Goal: Transaction & Acquisition: Purchase product/service

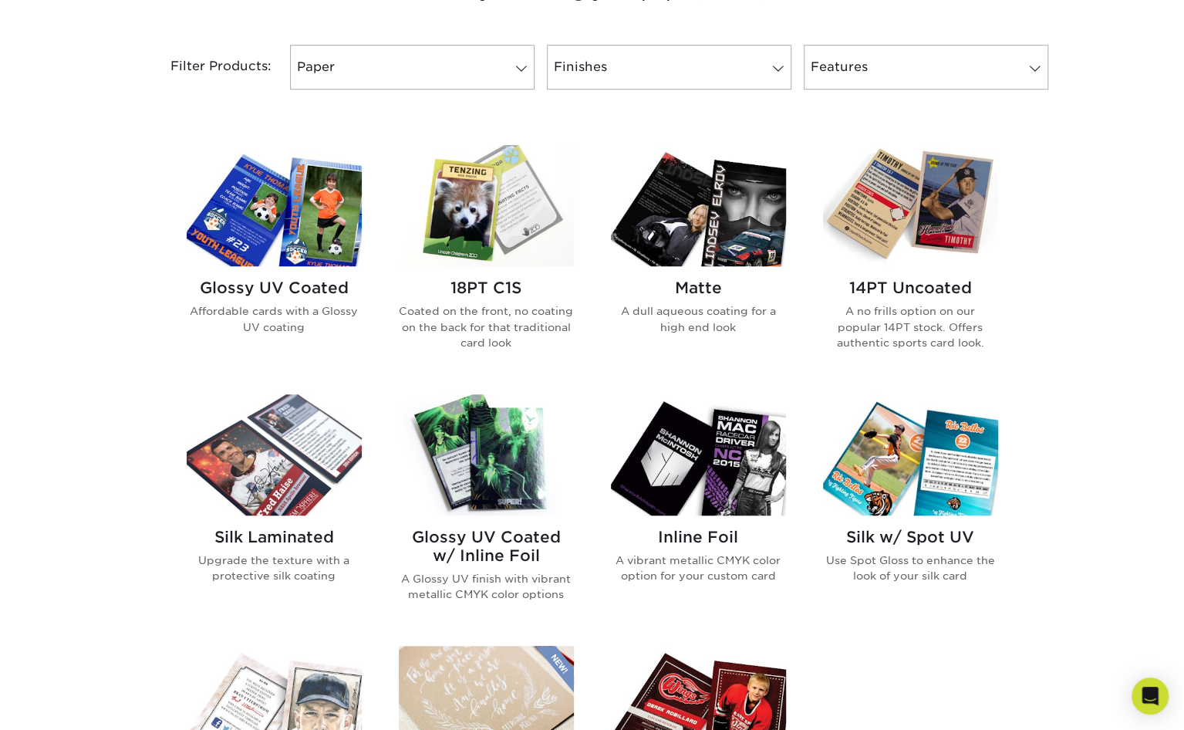
scroll to position [636, 0]
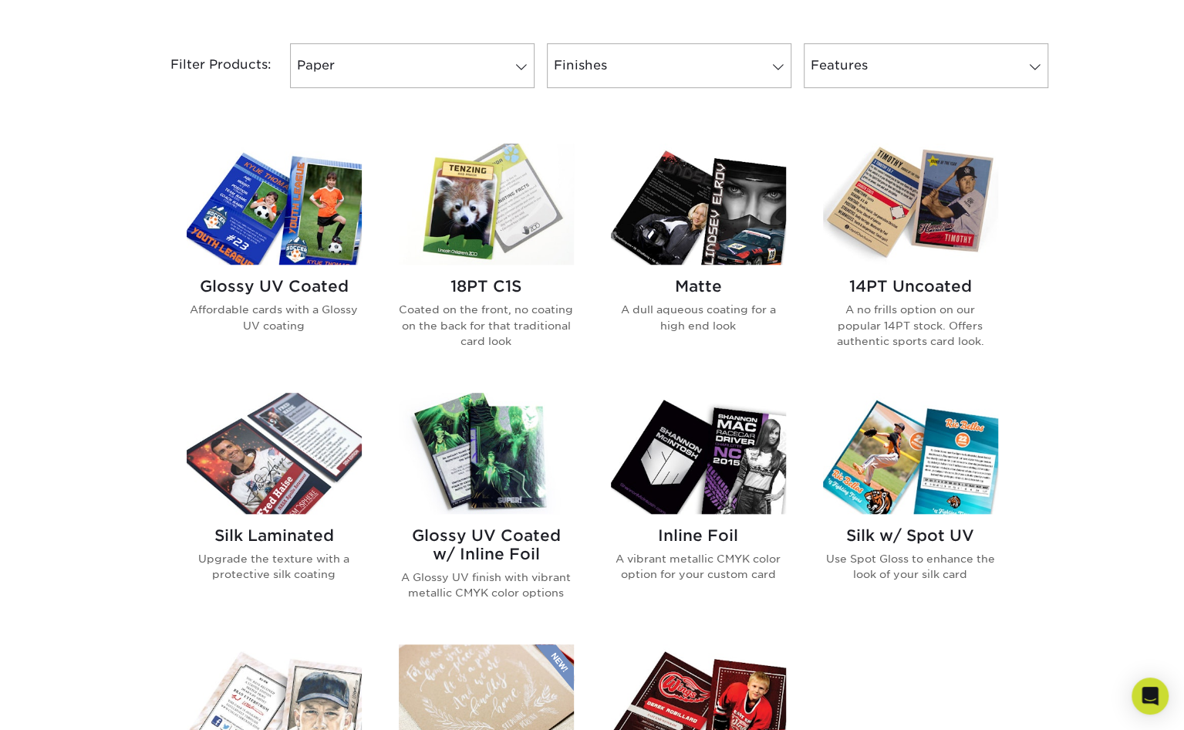
click at [469, 314] on p "Coated on the front, no coating on the back for that traditional card look" at bounding box center [486, 325] width 175 height 47
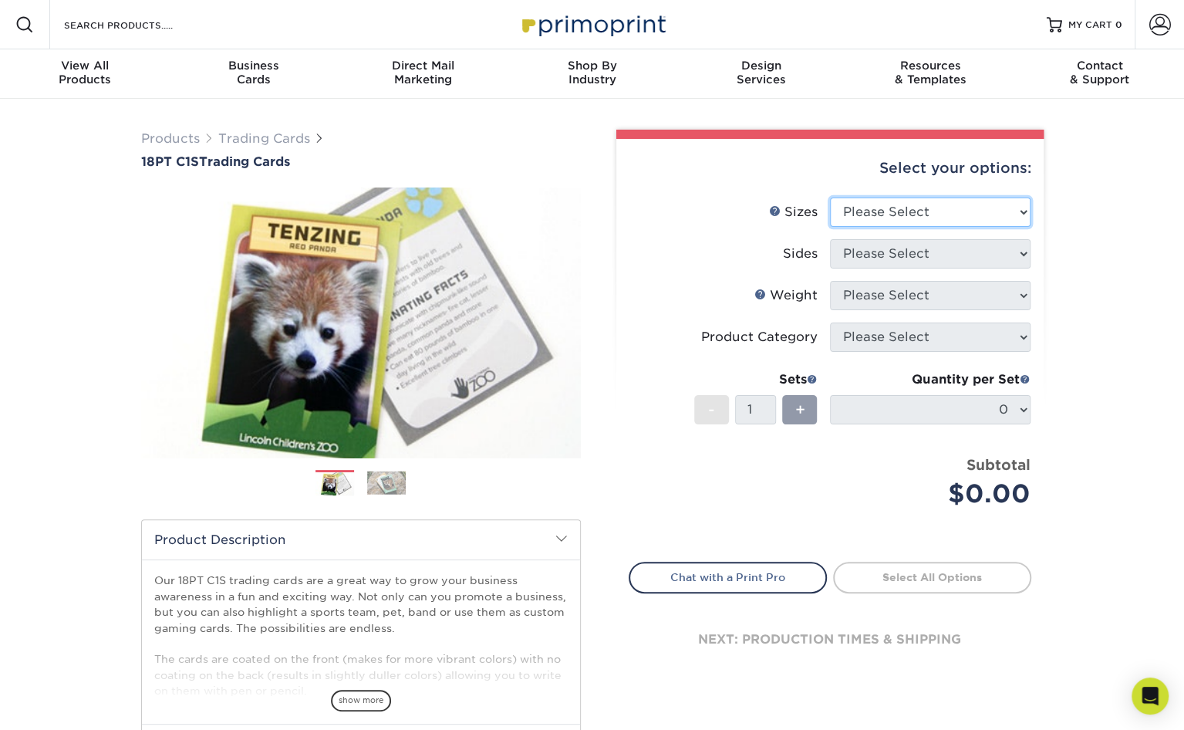
click at [953, 210] on select "Please Select 2.5" x 3.5"" at bounding box center [930, 211] width 201 height 29
select select "2.50x3.50"
click at [830, 197] on select "Please Select 2.5" x 3.5"" at bounding box center [930, 211] width 201 height 29
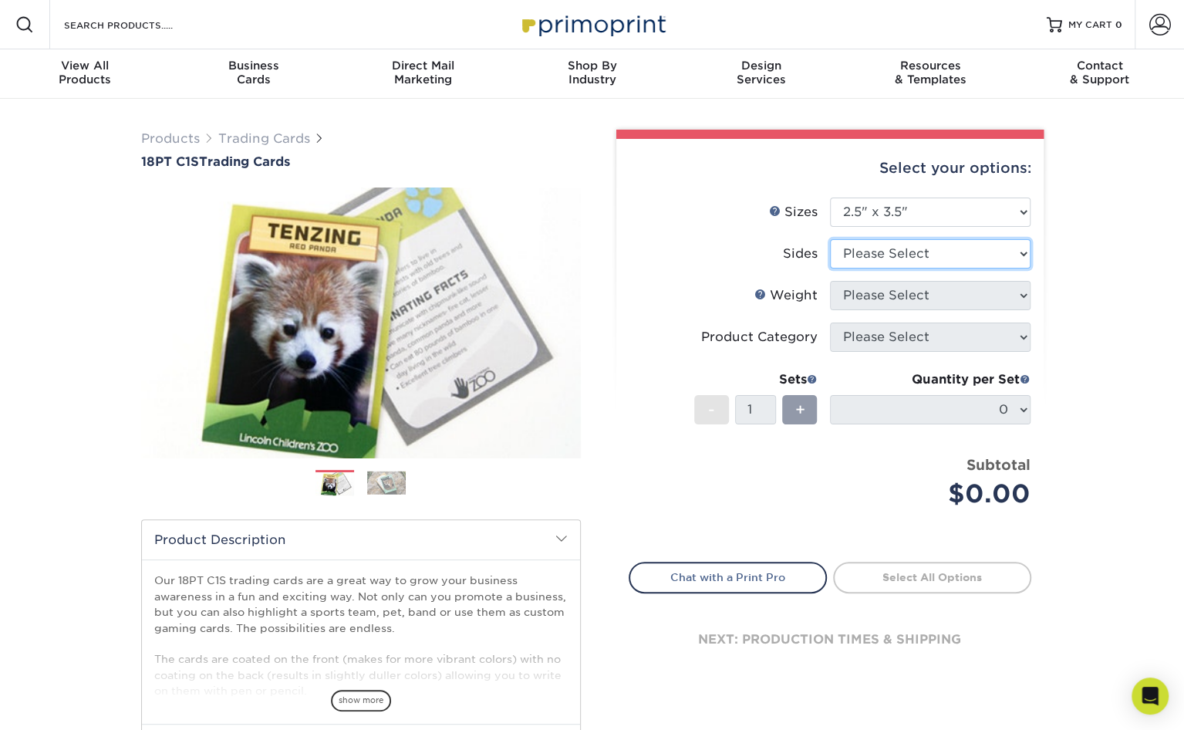
click at [936, 248] on select "Please Select Print Both Sides Print Front Only" at bounding box center [930, 253] width 201 height 29
select select "13abbda7-1d64-4f25-8bb2-c179b224825d"
click at [830, 239] on select "Please Select Print Both Sides Print Front Only" at bounding box center [930, 253] width 201 height 29
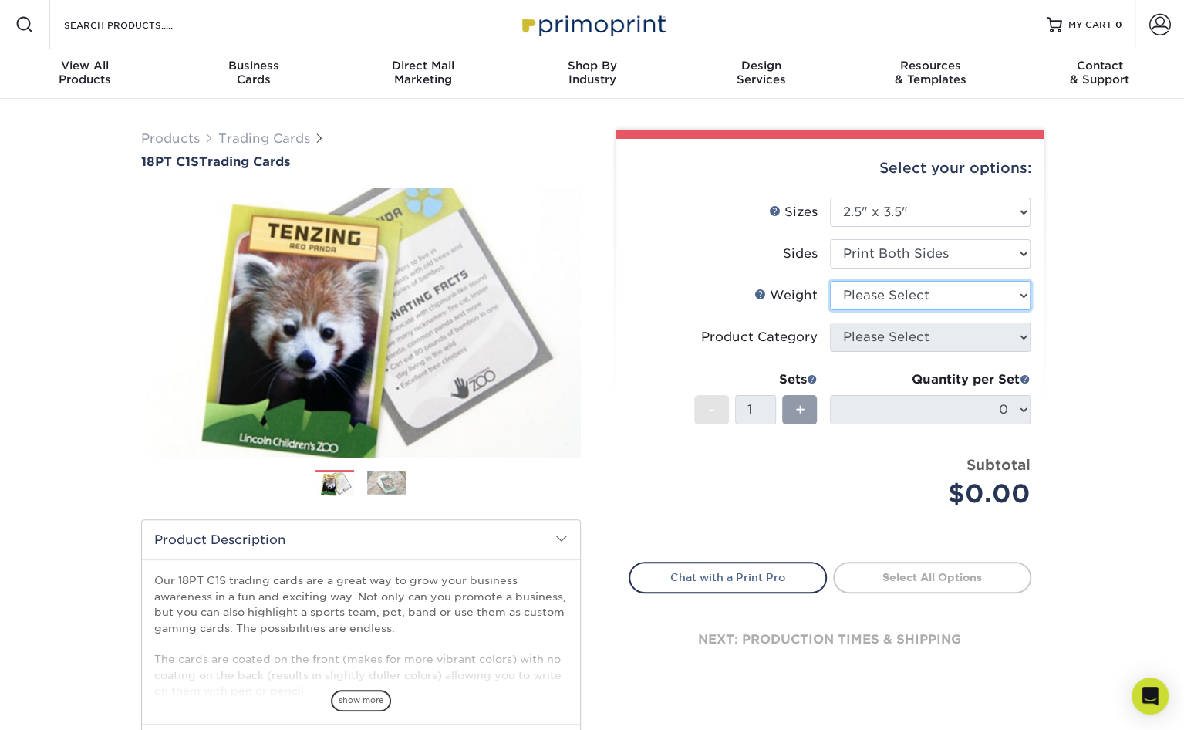
click at [946, 291] on select "Please Select 18PT C1S" at bounding box center [930, 295] width 201 height 29
select select "18PTC1S"
click at [830, 281] on select "Please Select 18PT C1S" at bounding box center [930, 295] width 201 height 29
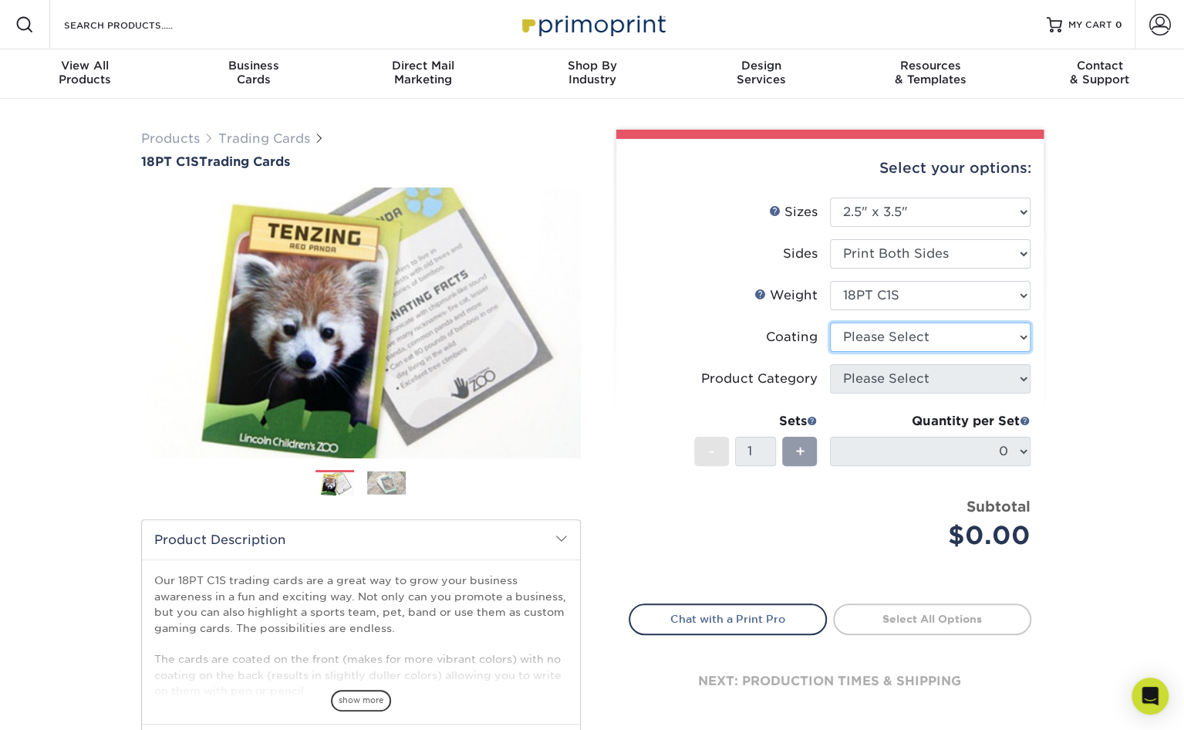
click at [930, 340] on select at bounding box center [930, 336] width 201 height 29
select select "1e8116af-acfc-44b1-83dc-8181aa338834"
click at [830, 322] on select at bounding box center [930, 336] width 201 height 29
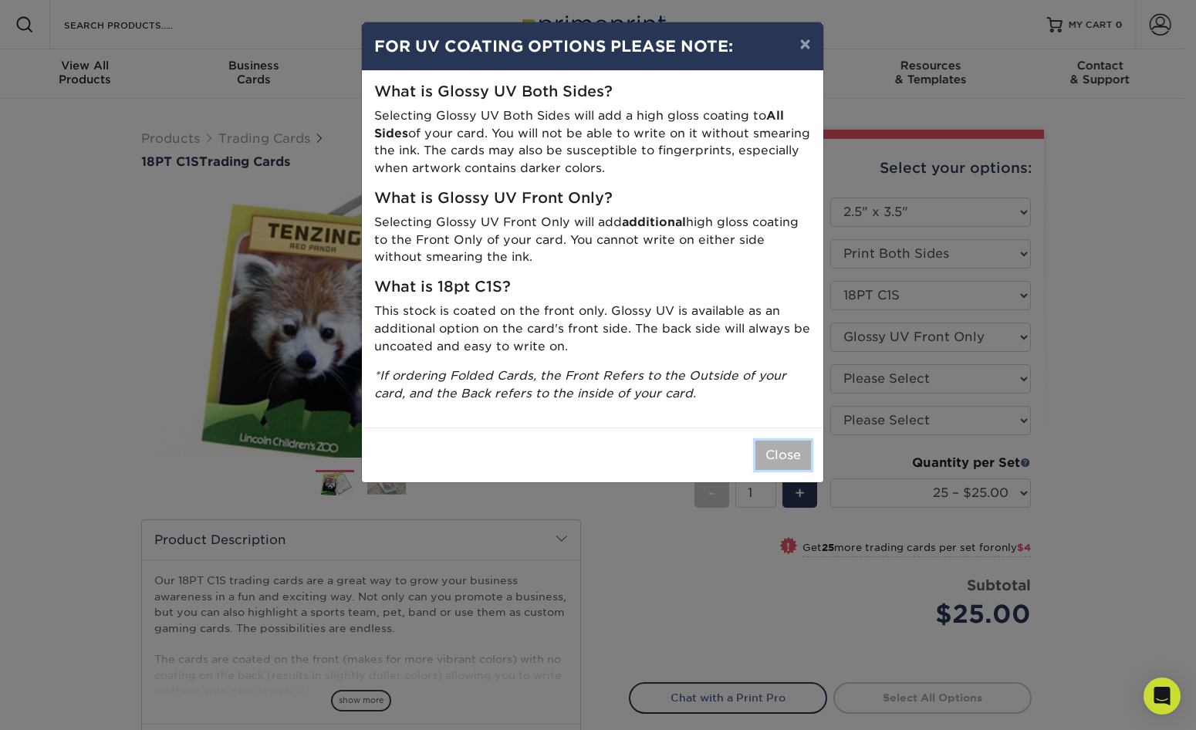
click at [791, 445] on button "Close" at bounding box center [783, 454] width 56 height 29
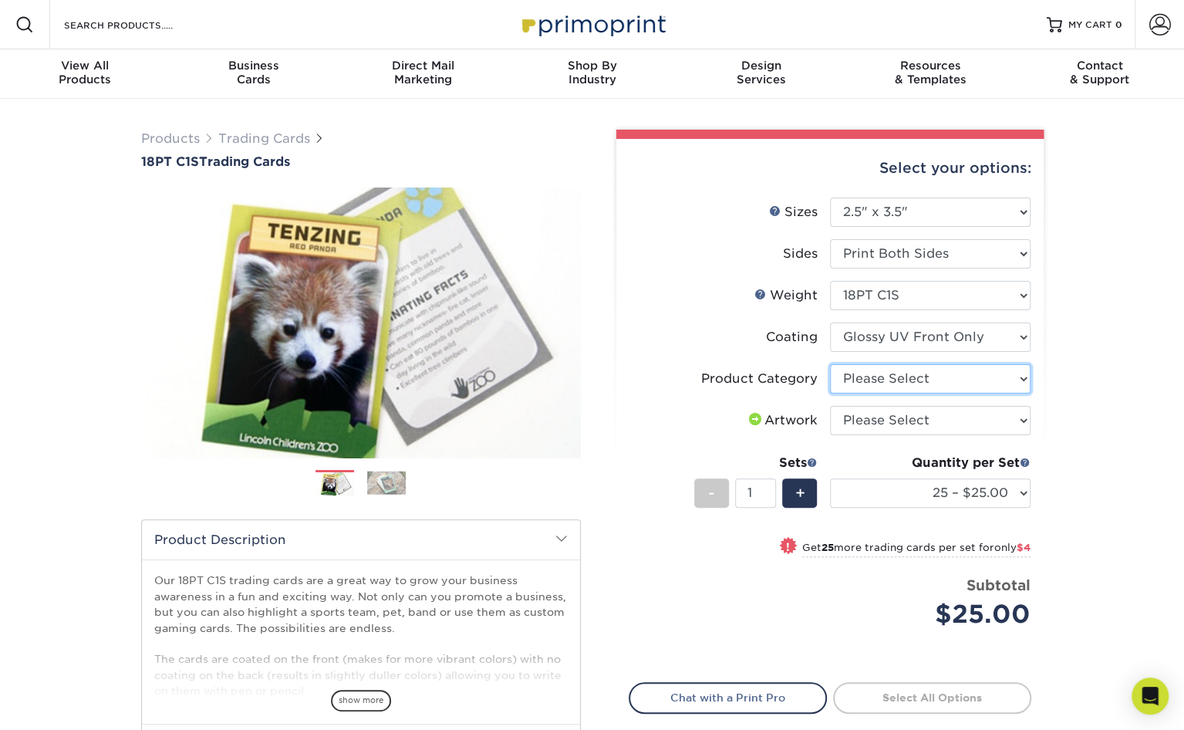
click at [960, 379] on select "Please Select Trading Cards" at bounding box center [930, 378] width 201 height 29
select select "c2f9bce9-36c2-409d-b101-c29d9d031e18"
click at [830, 364] on select "Please Select Trading Cards" at bounding box center [930, 378] width 201 height 29
click at [936, 417] on select "Please Select I will upload files I need a design - $100" at bounding box center [930, 420] width 201 height 29
select select "upload"
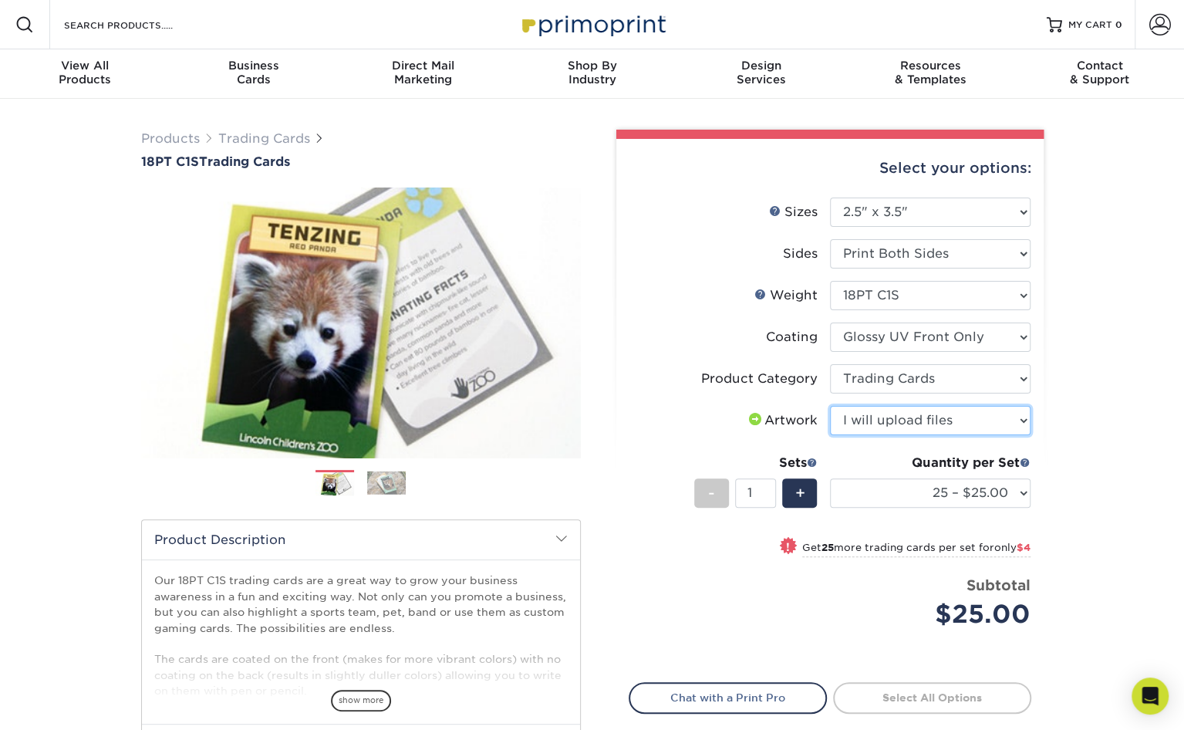
click at [830, 406] on select "Please Select I will upload files I need a design - $100" at bounding box center [930, 420] width 201 height 29
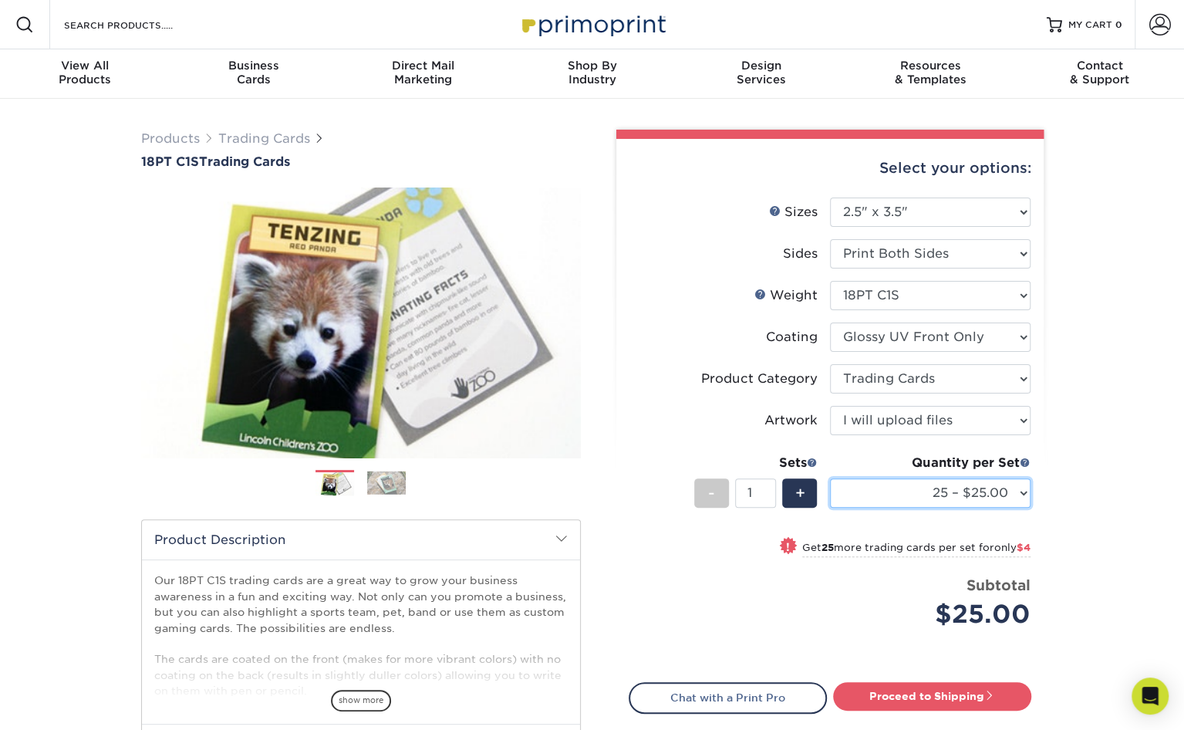
click at [995, 504] on select "25 – $25.00 50 – $29.00 75 – $37.00 100 – $41.00 250 – $48.00 500 – $58.00 1000…" at bounding box center [930, 492] width 201 height 29
click at [830, 478] on select "25 – $25.00 50 – $29.00 75 – $37.00 100 – $41.00 250 – $48.00 500 – $58.00 1000…" at bounding box center [930, 492] width 201 height 29
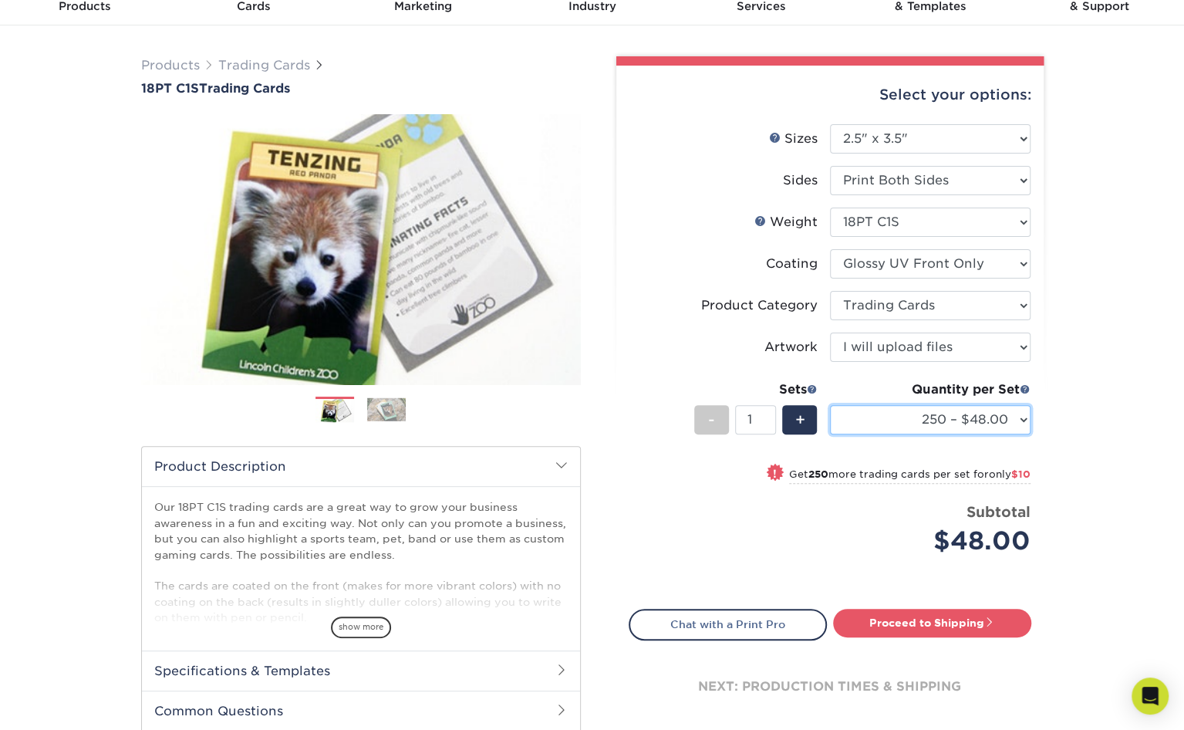
scroll to position [74, 0]
click at [773, 471] on span "!" at bounding box center [775, 472] width 4 height 16
select select "500 – $58.00"
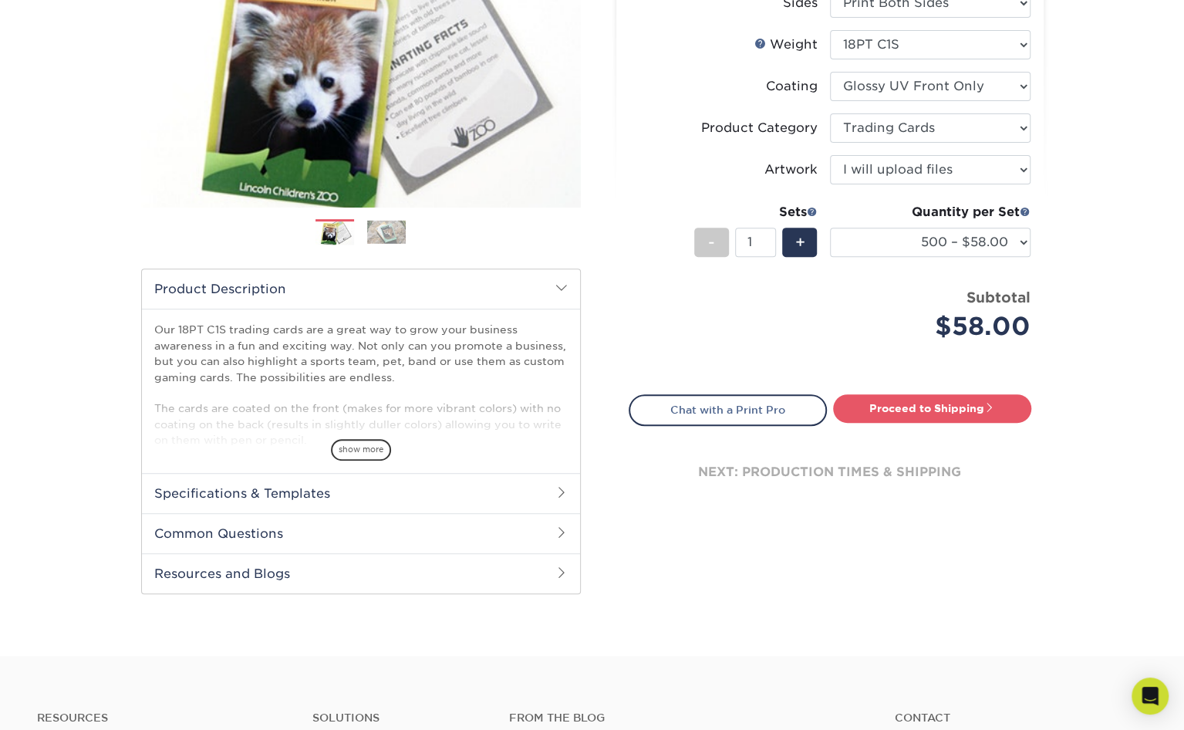
scroll to position [244, 0]
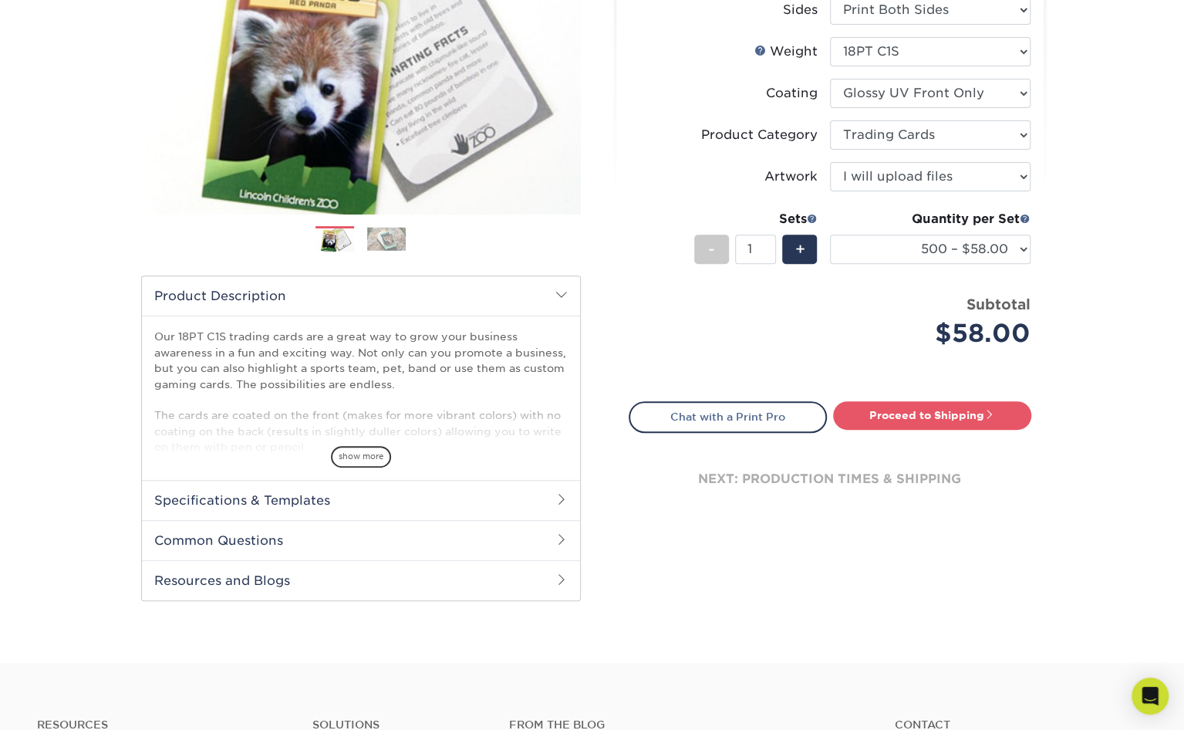
click at [566, 496] on span at bounding box center [561, 499] width 12 height 12
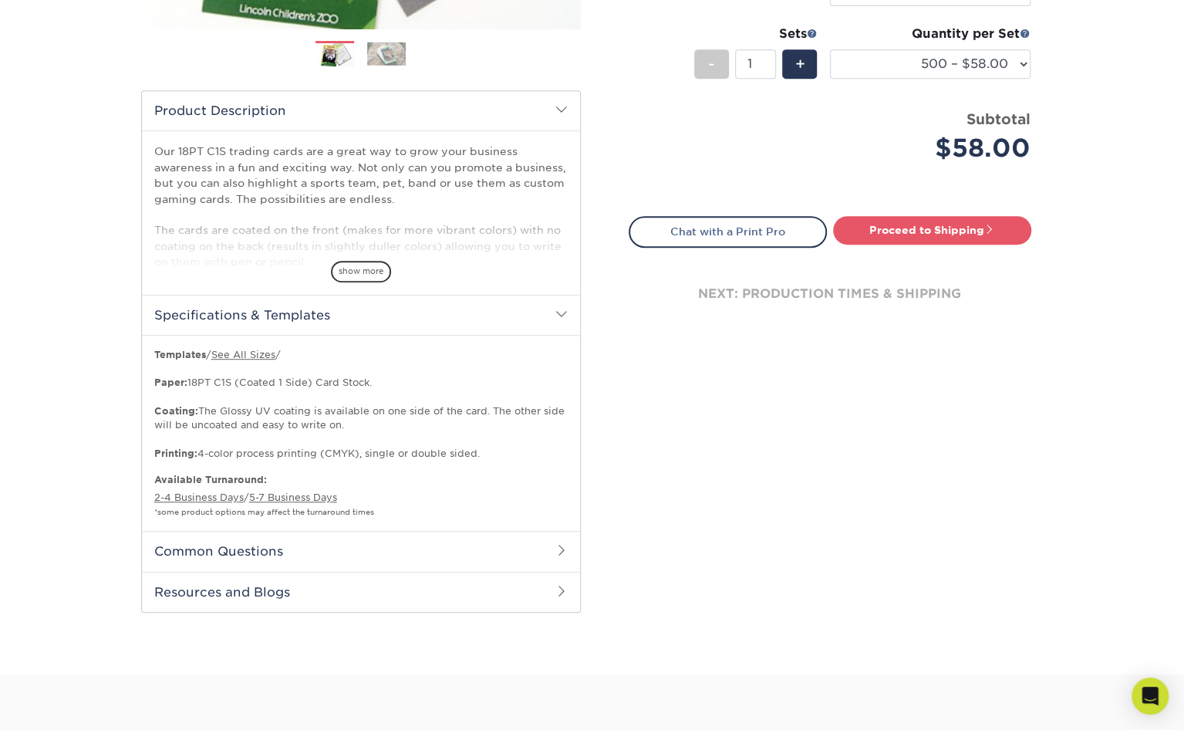
scroll to position [427, 0]
click at [560, 309] on span at bounding box center [561, 315] width 12 height 12
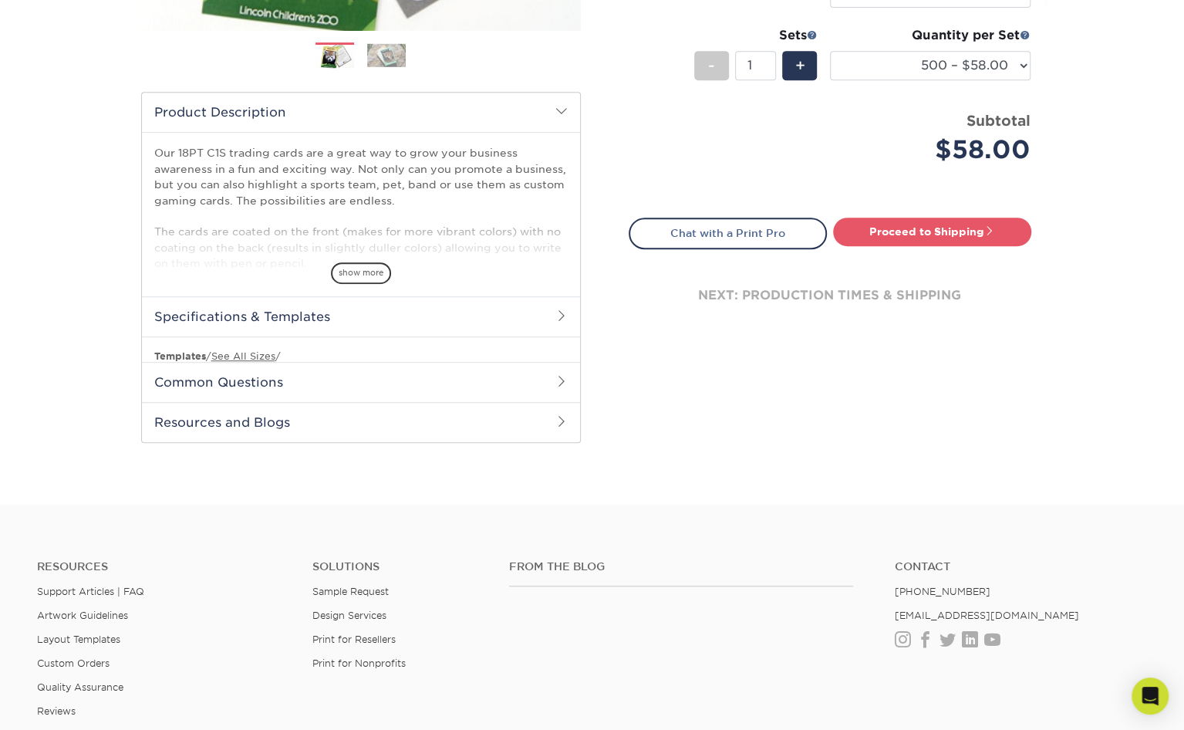
click at [560, 309] on span at bounding box center [561, 315] width 12 height 12
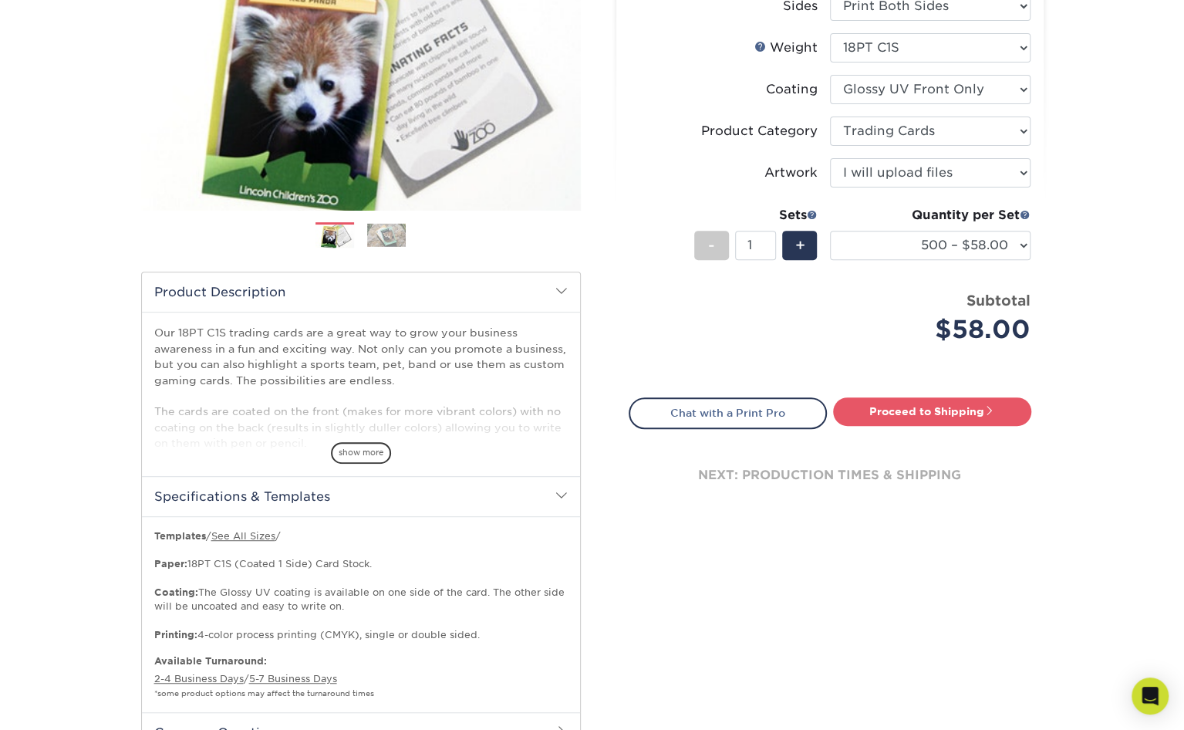
scroll to position [247, 0]
click at [939, 415] on link "Proceed to Shipping" at bounding box center [932, 412] width 198 height 28
type input "Set 1"
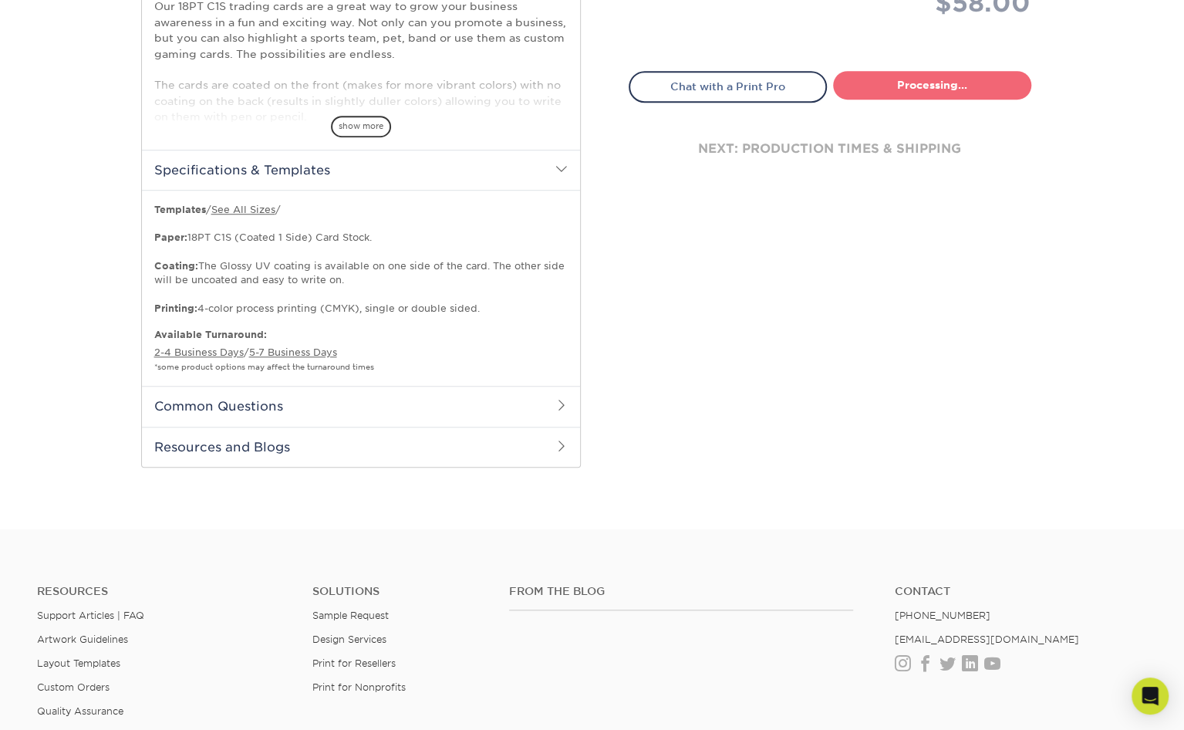
select select "83486e31-025a-419b-9d13-e628b4ff6c11"
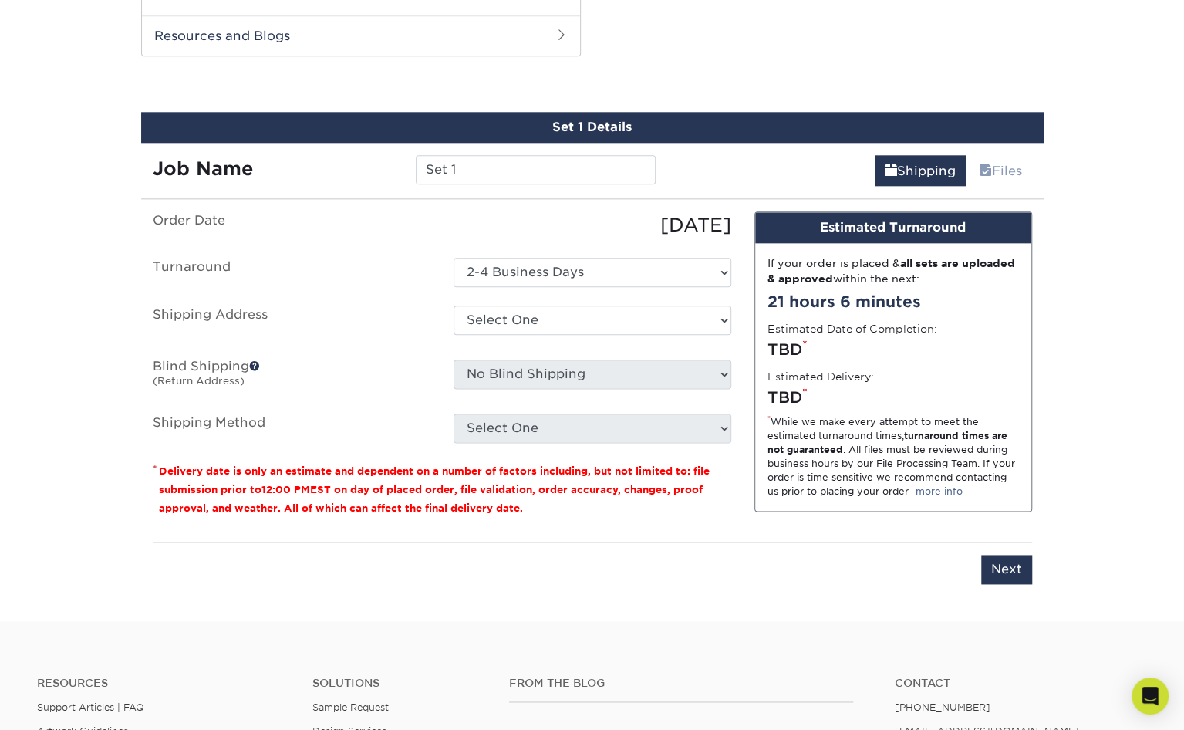
scroll to position [986, 0]
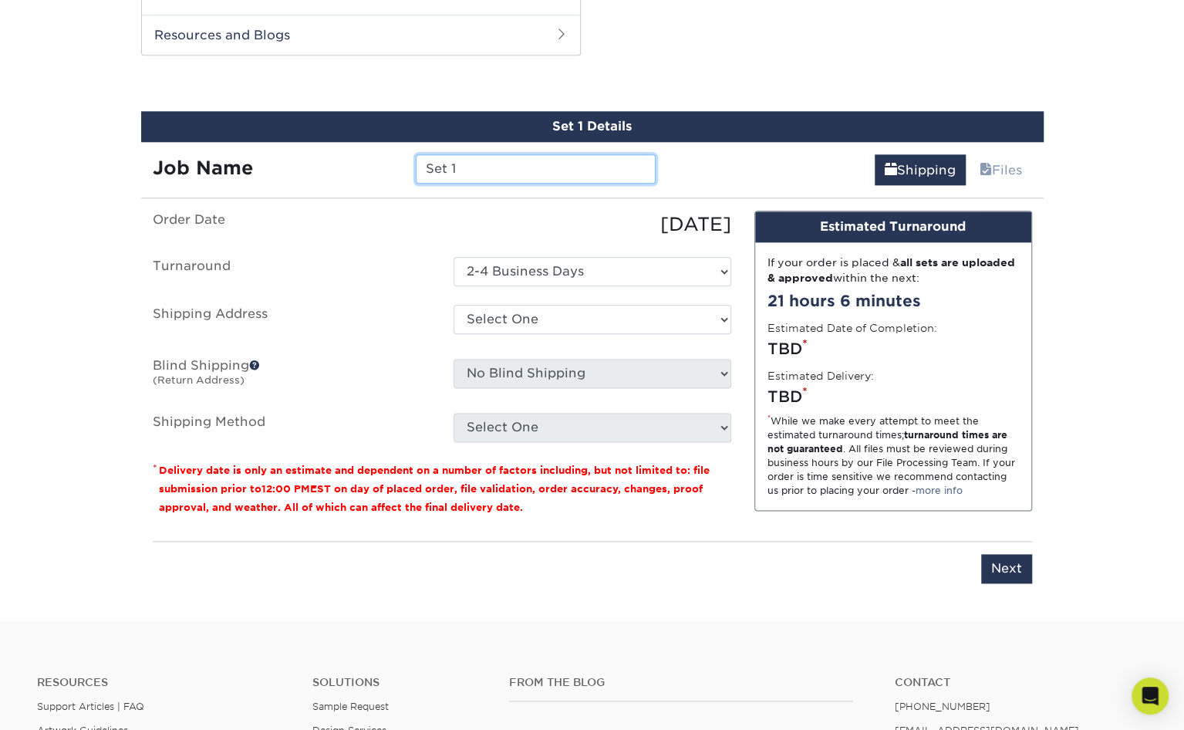
click at [474, 164] on input "Set 1" at bounding box center [536, 168] width 240 height 29
type input "S"
type input "Grayson"
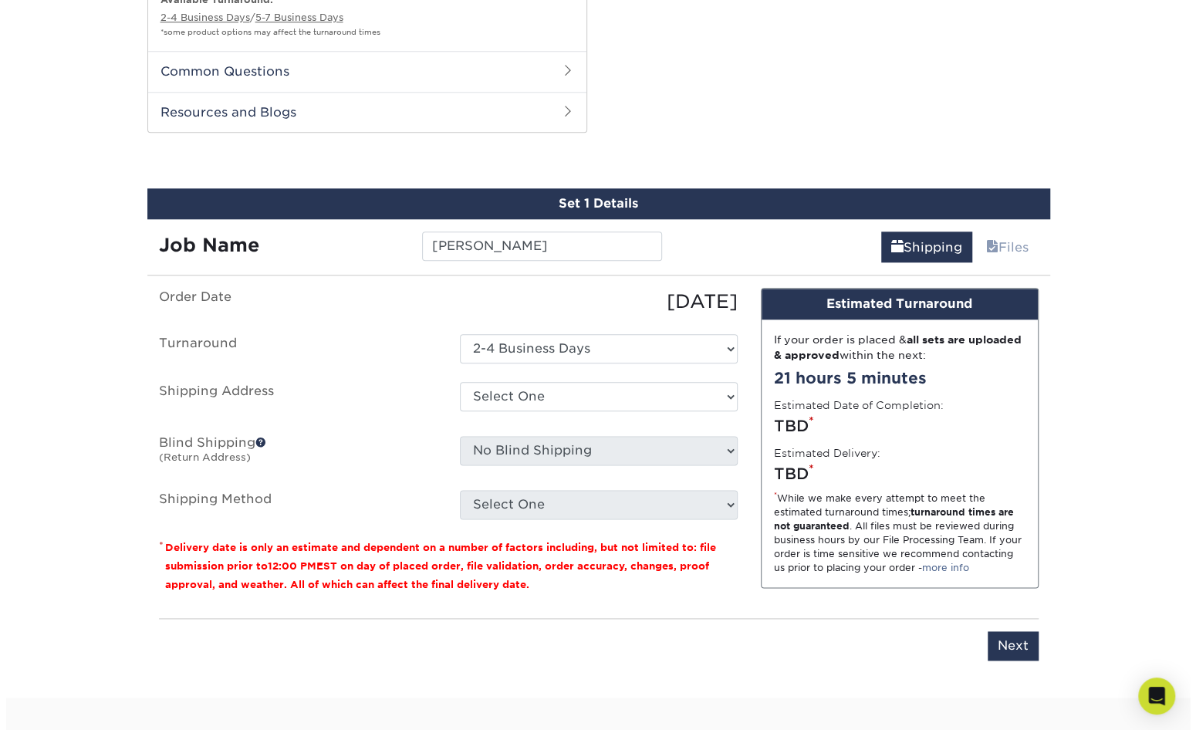
scroll to position [908, 0]
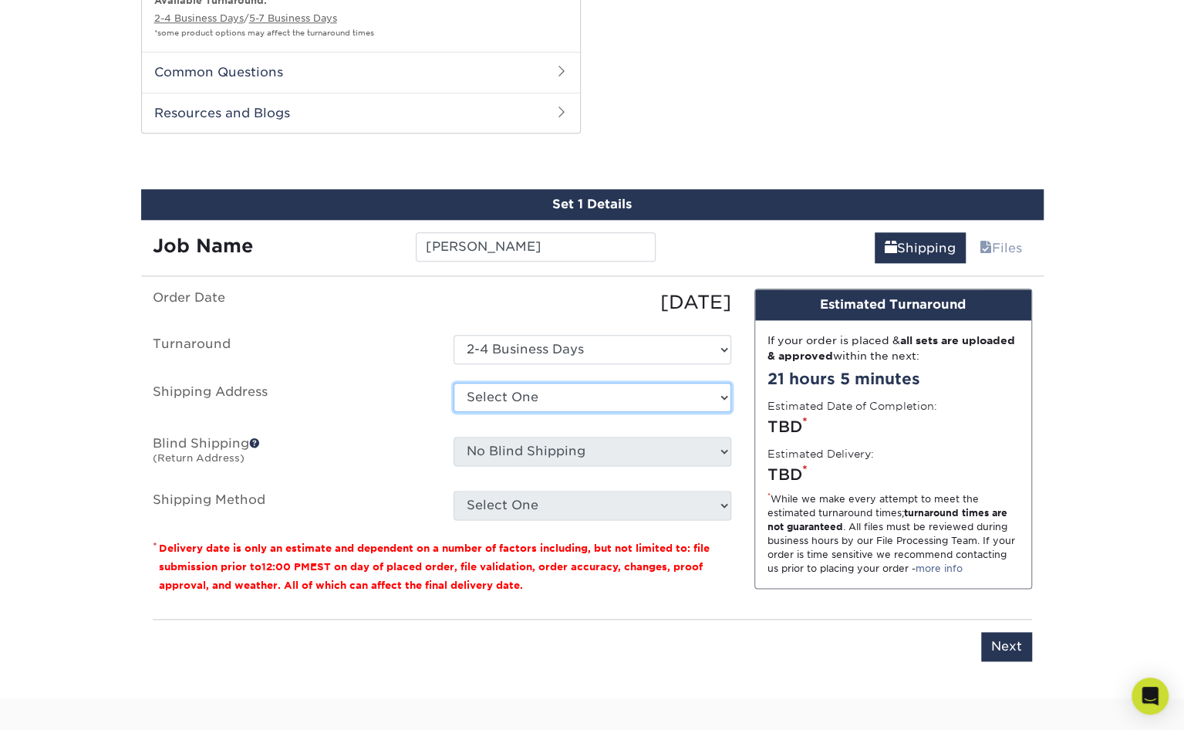
click at [657, 392] on select "Select One + Add New Address - Login" at bounding box center [593, 397] width 278 height 29
select select "newaddress"
click at [454, 383] on select "Select One + Add New Address - Login" at bounding box center [593, 397] width 278 height 29
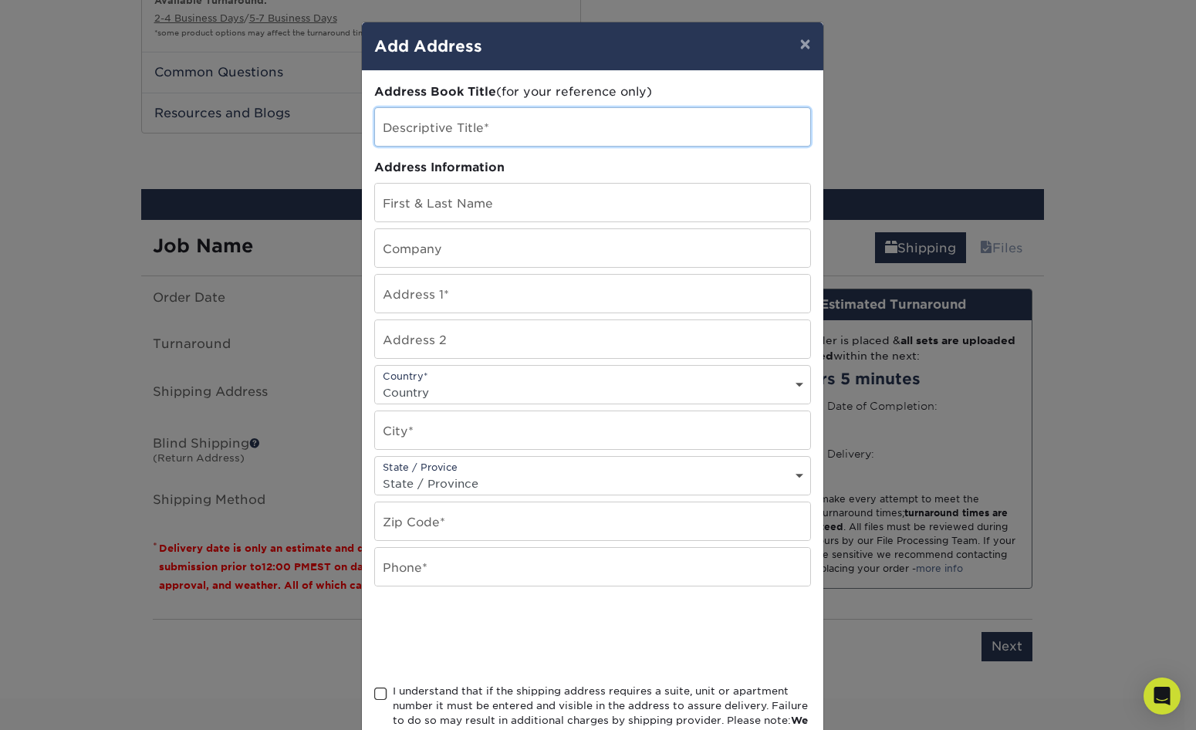
click at [491, 132] on input "text" at bounding box center [592, 127] width 435 height 38
type input "Home"
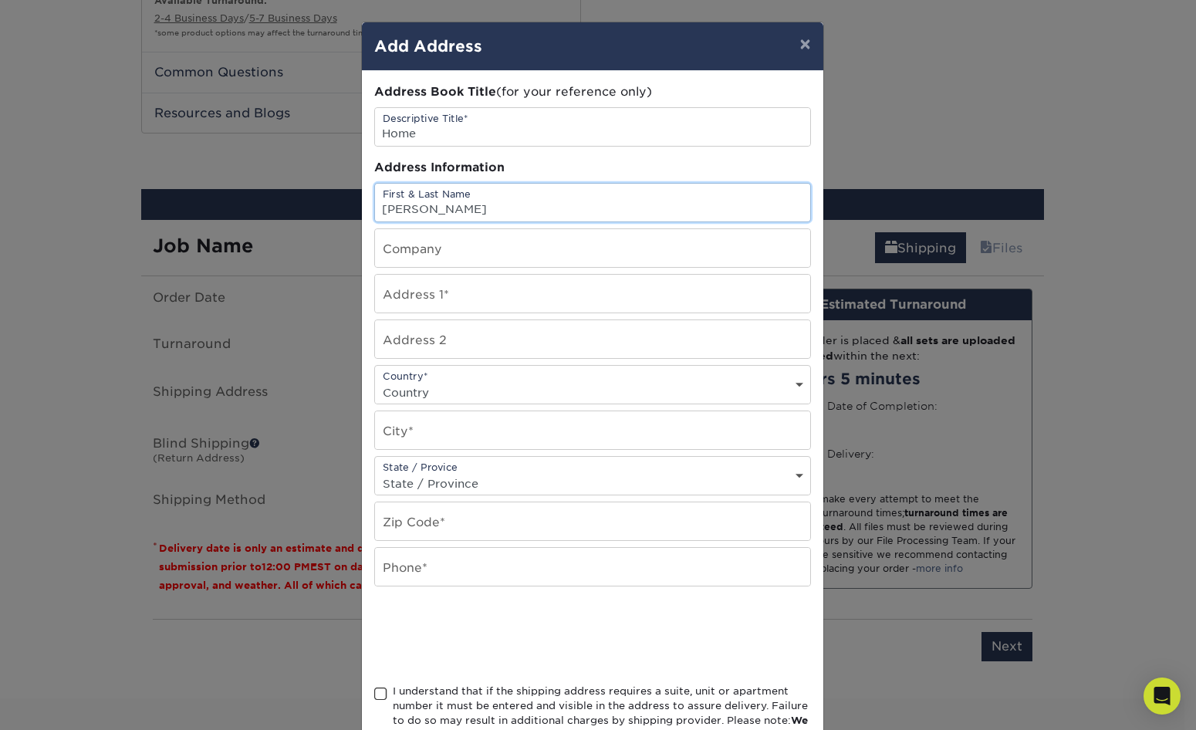
type input "Christi Davisson"
type input "16725 42nd St. SE Snohomish, WA 98290"
select select "US"
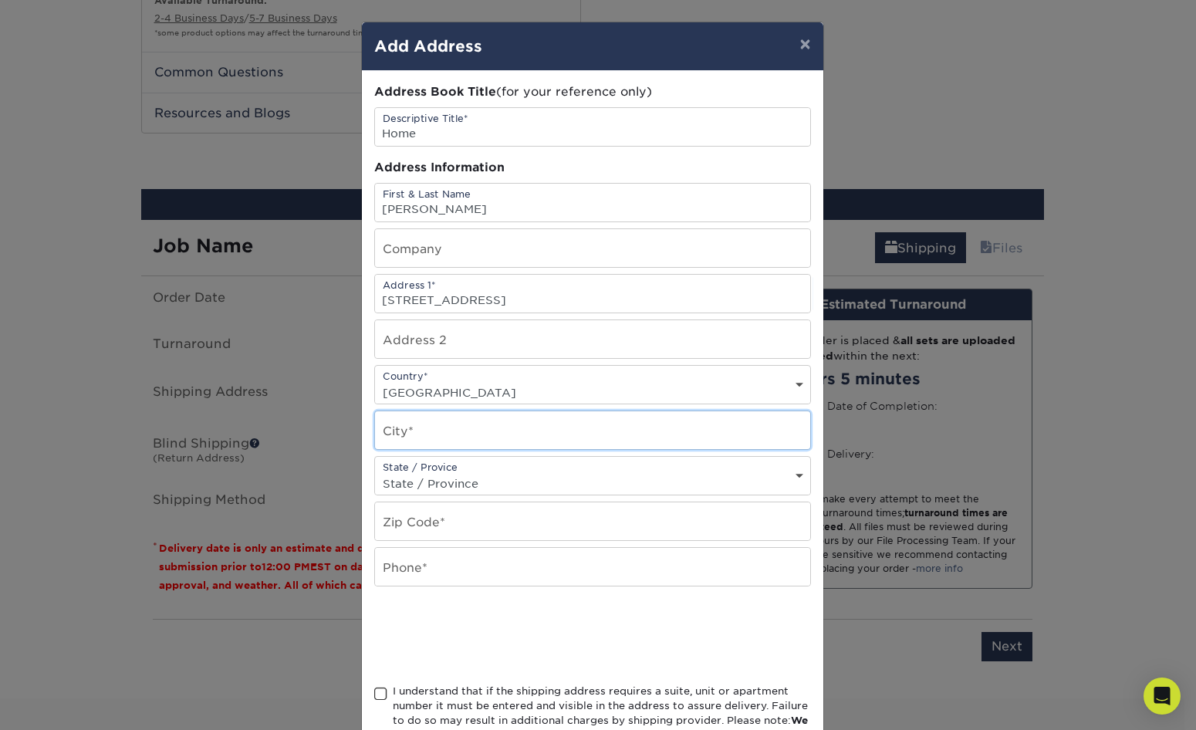
type input "Snohomish"
select select "WA"
type input "98290"
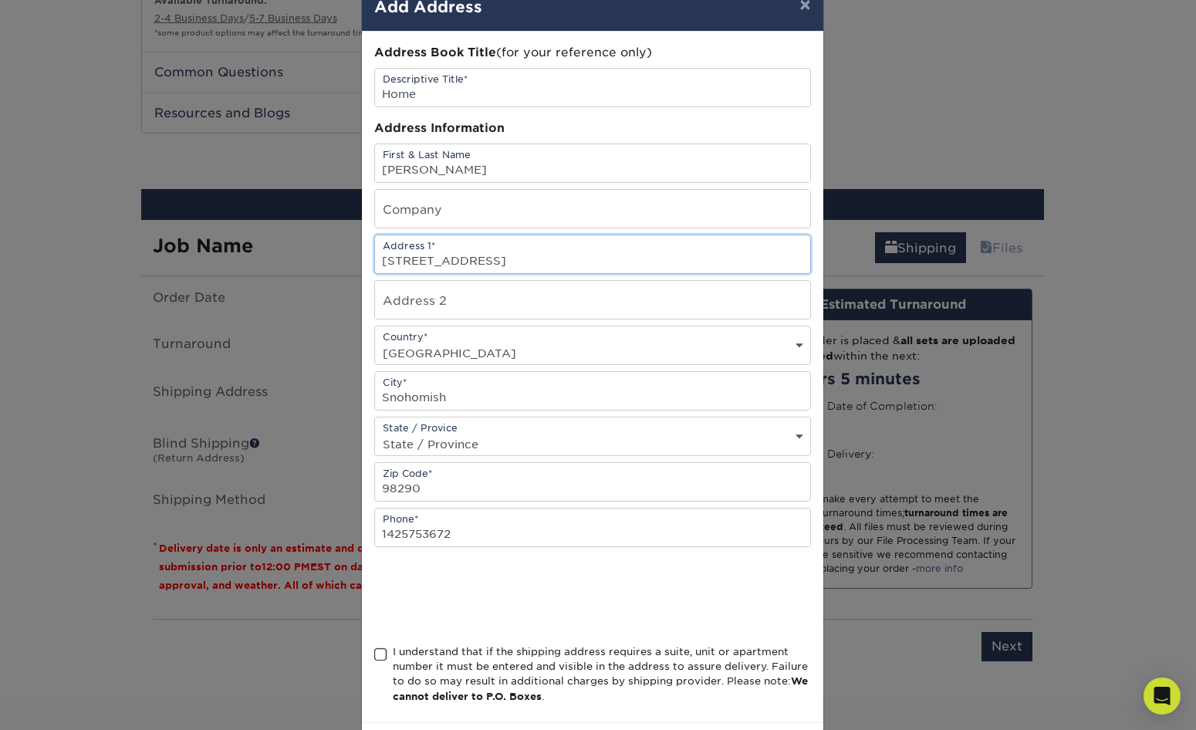
scroll to position [40, 0]
click at [379, 522] on input "1425753672" at bounding box center [592, 527] width 435 height 38
click at [489, 524] on input "425753672" at bounding box center [592, 527] width 435 height 38
type input "4257536721"
click at [374, 649] on span at bounding box center [380, 653] width 13 height 15
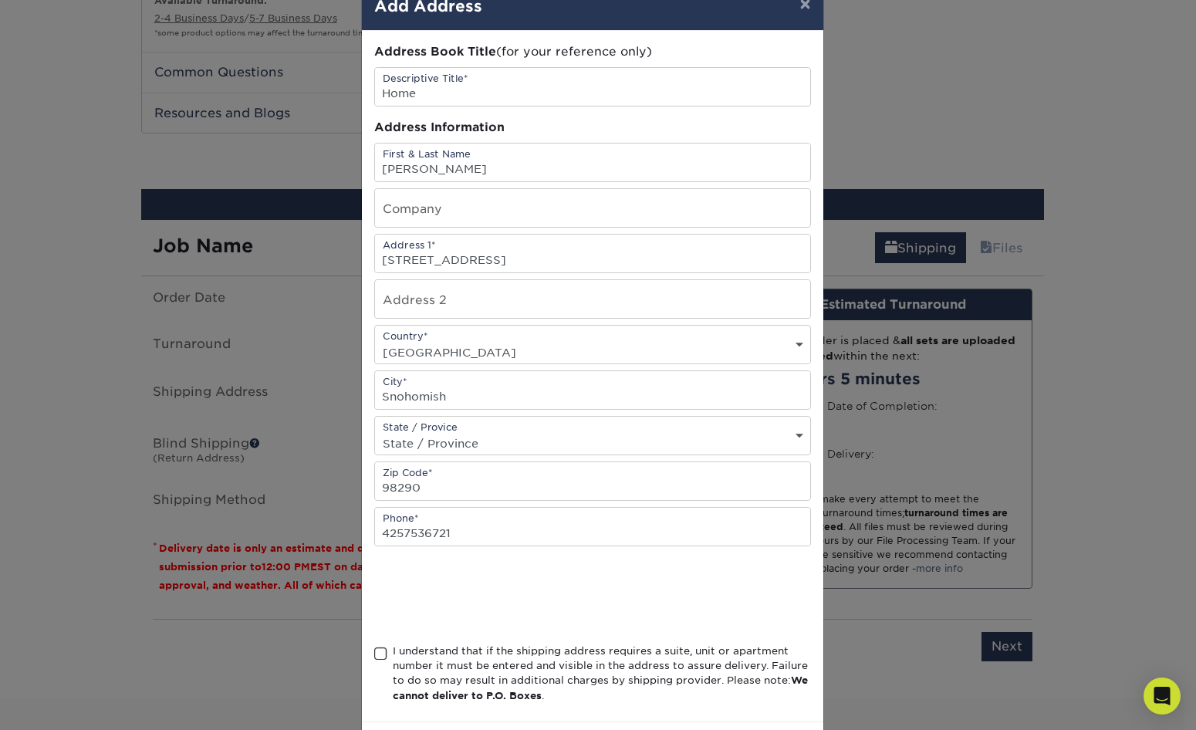
click at [0, 0] on input "I understand that if the shipping address requires a suite, unit or apartment n…" at bounding box center [0, 0] width 0 height 0
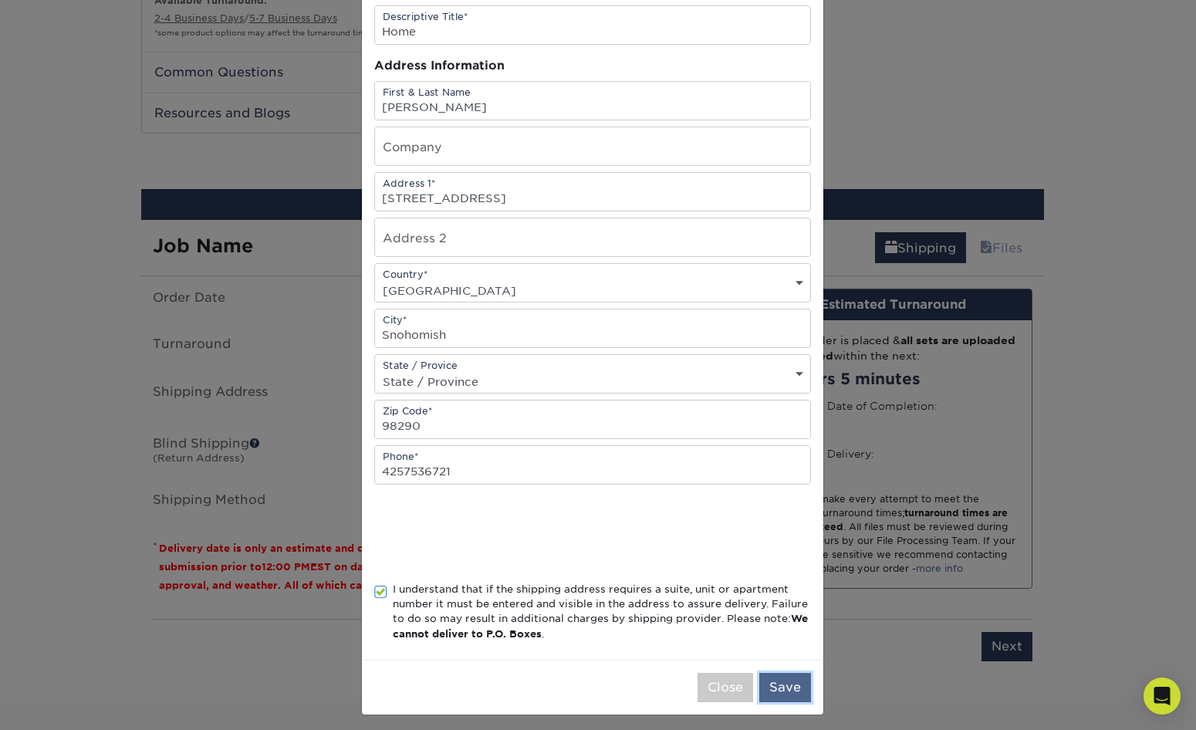
click at [783, 677] on button "Save" at bounding box center [785, 687] width 52 height 29
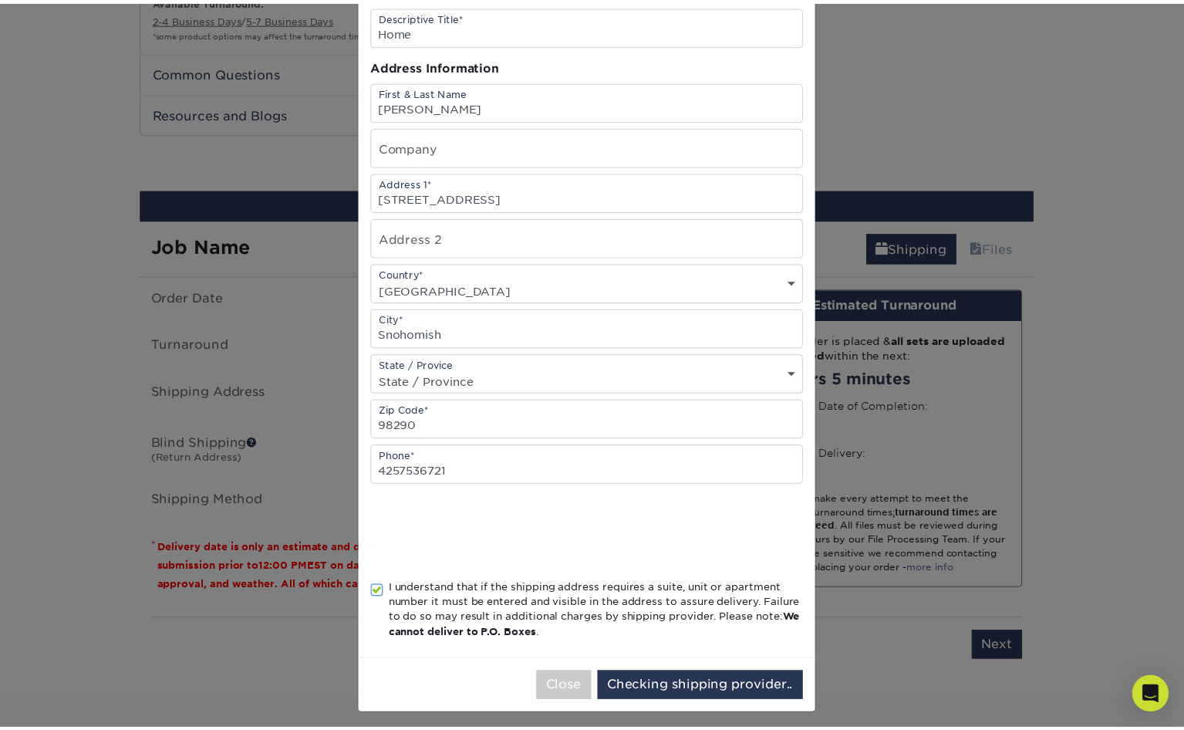
scroll to position [0, 0]
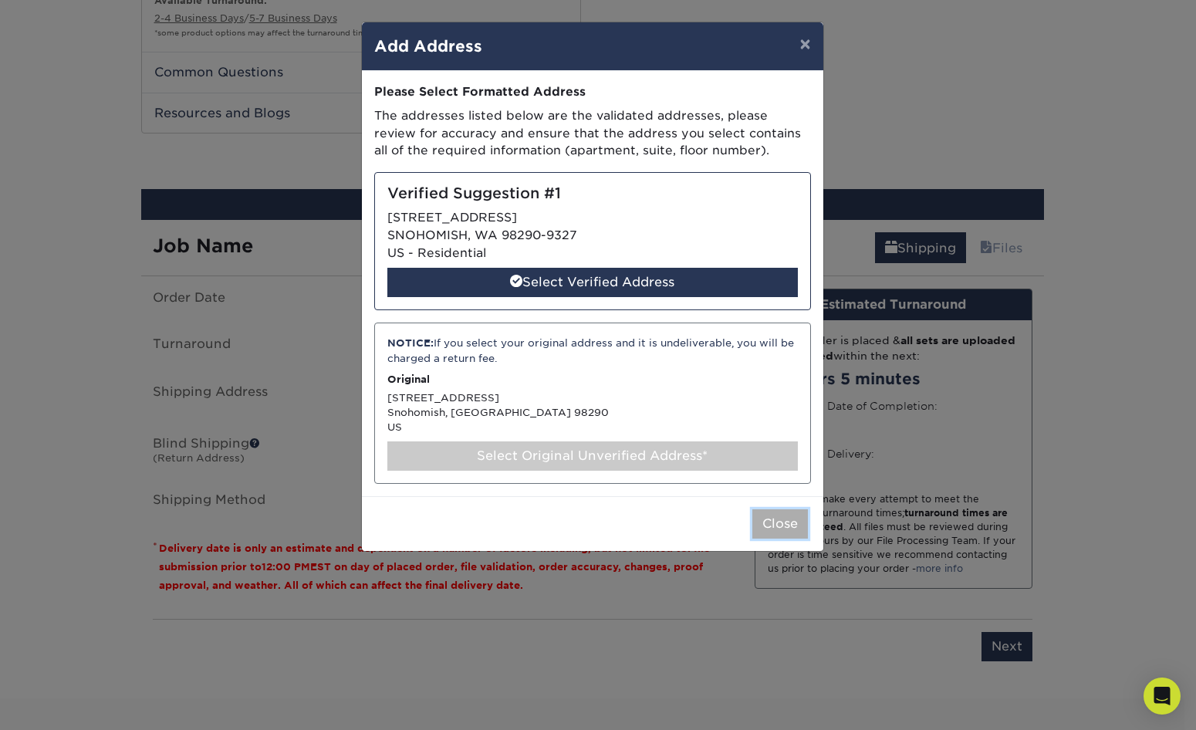
click at [768, 522] on button "Close" at bounding box center [780, 523] width 56 height 29
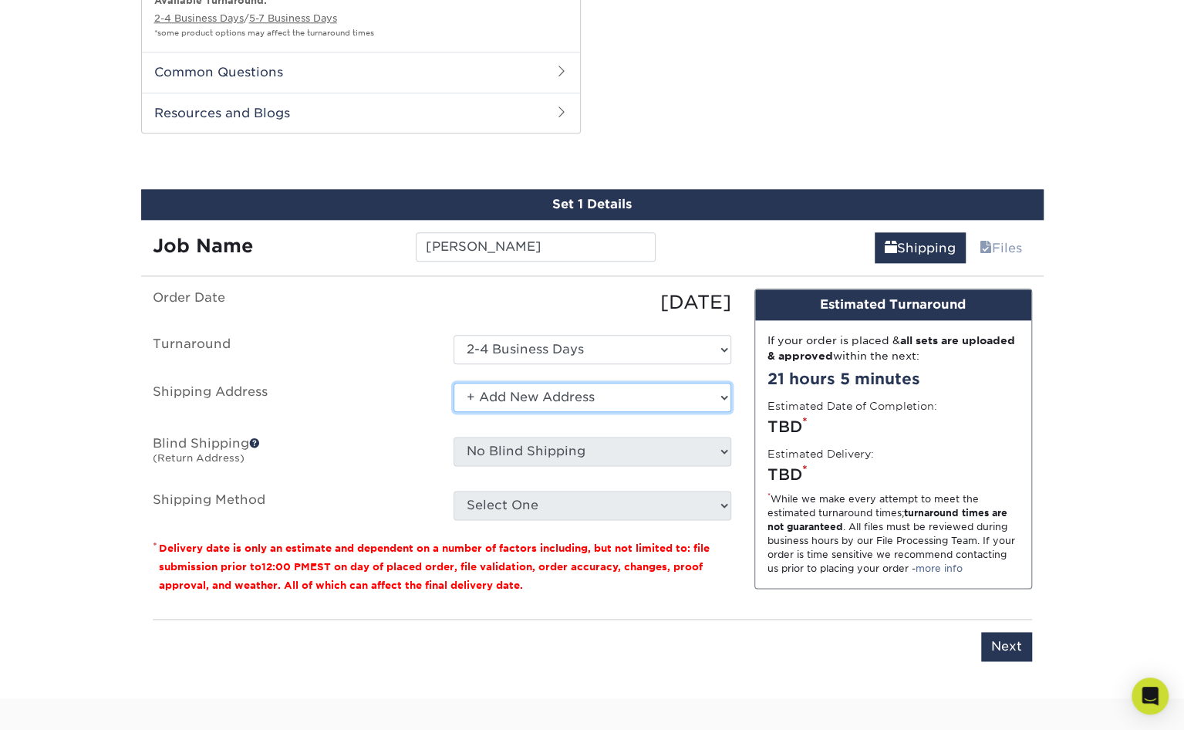
click at [620, 394] on select "Select One + Add New Address - Login" at bounding box center [593, 397] width 278 height 29
click at [454, 383] on select "Select One + Add New Address - Login" at bounding box center [593, 397] width 278 height 29
click at [643, 393] on select "Select One + Add New Address - Login" at bounding box center [593, 397] width 278 height 29
click at [454, 383] on select "Select One + Add New Address - Login" at bounding box center [593, 397] width 278 height 29
click at [599, 398] on select "Select One + Add New Address - Login" at bounding box center [593, 397] width 278 height 29
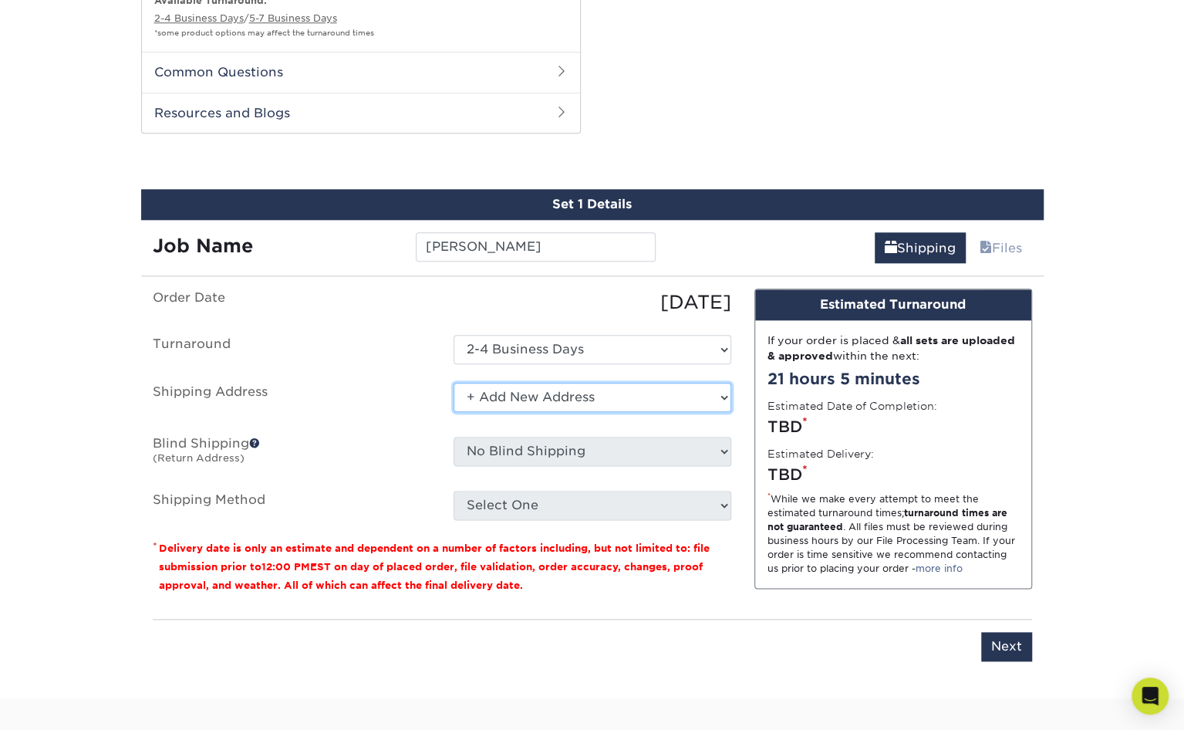
click at [454, 383] on select "Select One + Add New Address - Login" at bounding box center [593, 397] width 278 height 29
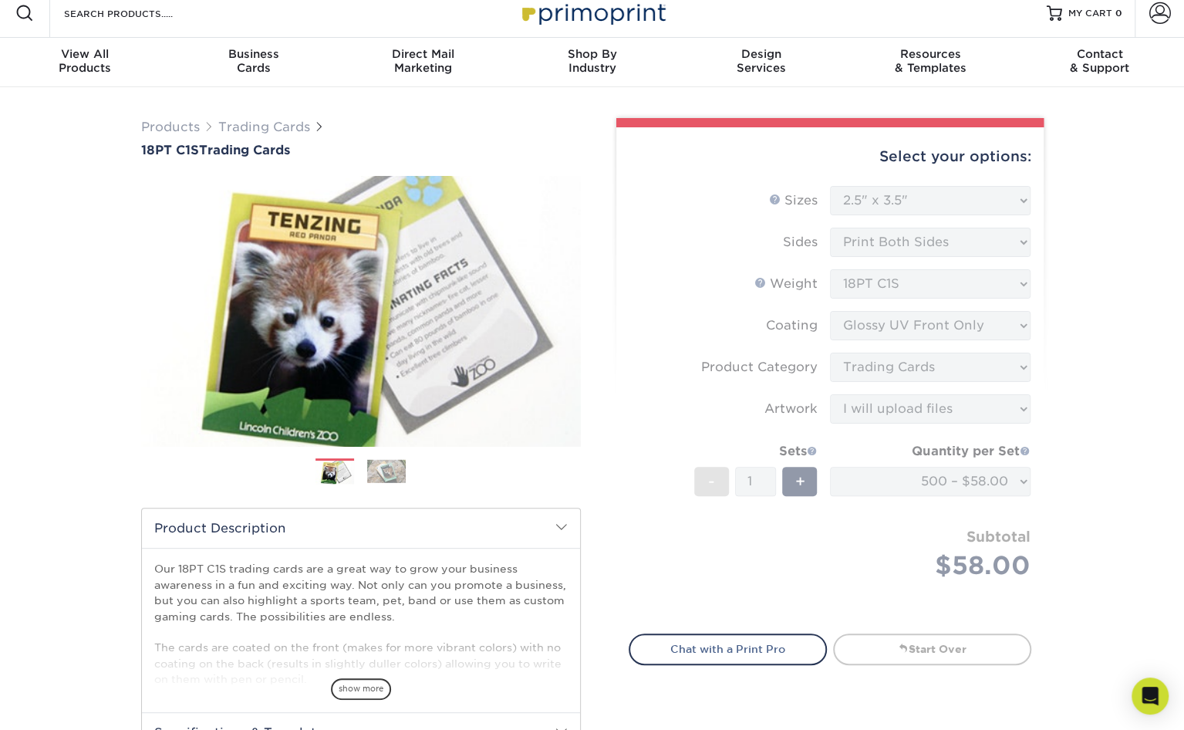
scroll to position [10, 0]
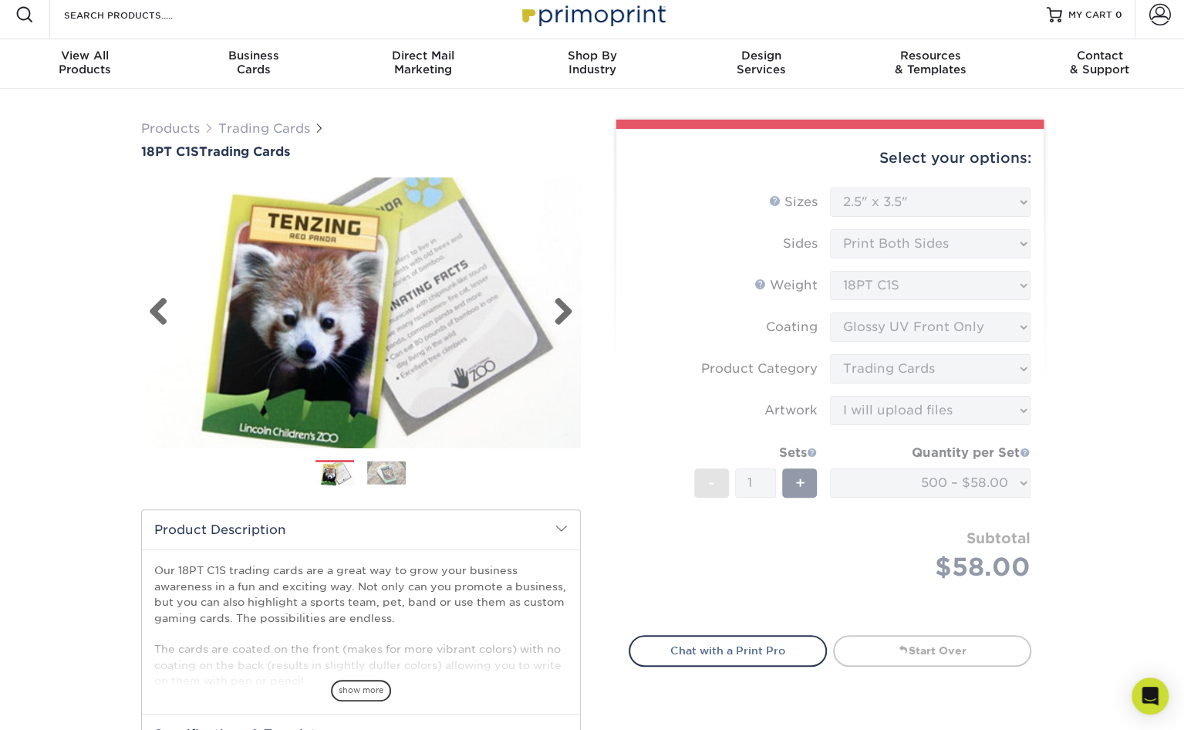
click at [375, 316] on img at bounding box center [361, 312] width 440 height 304
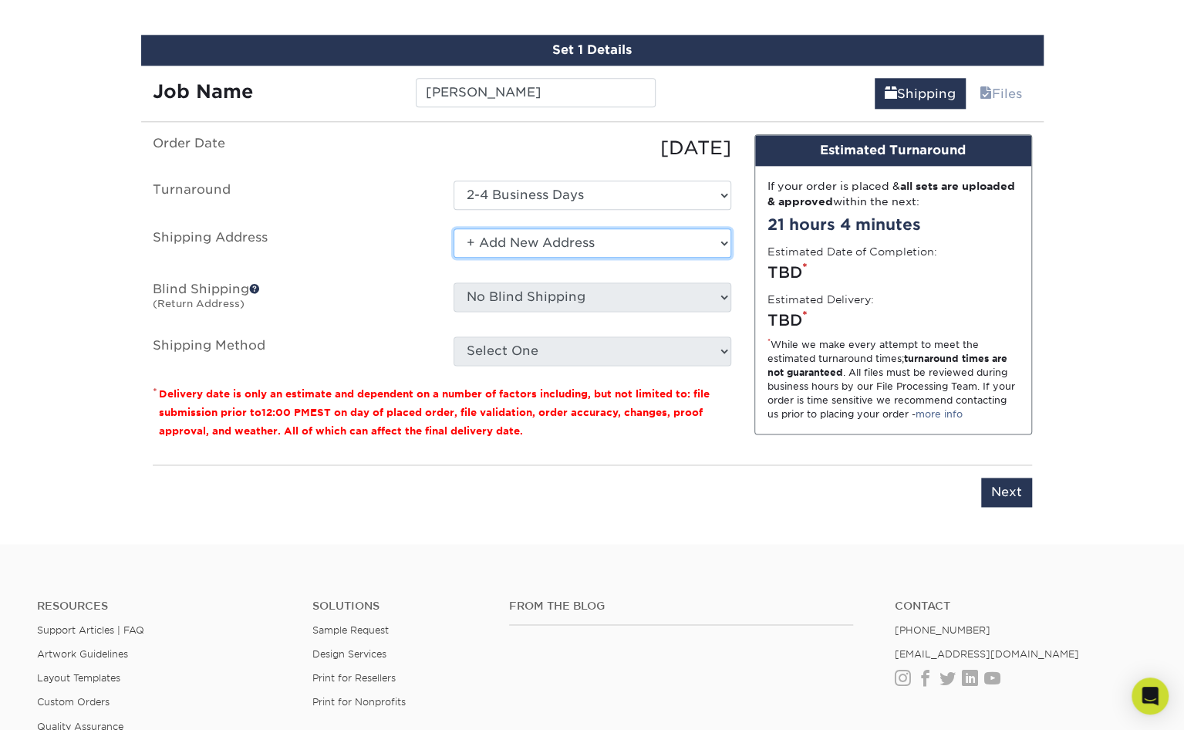
scroll to position [1063, 0]
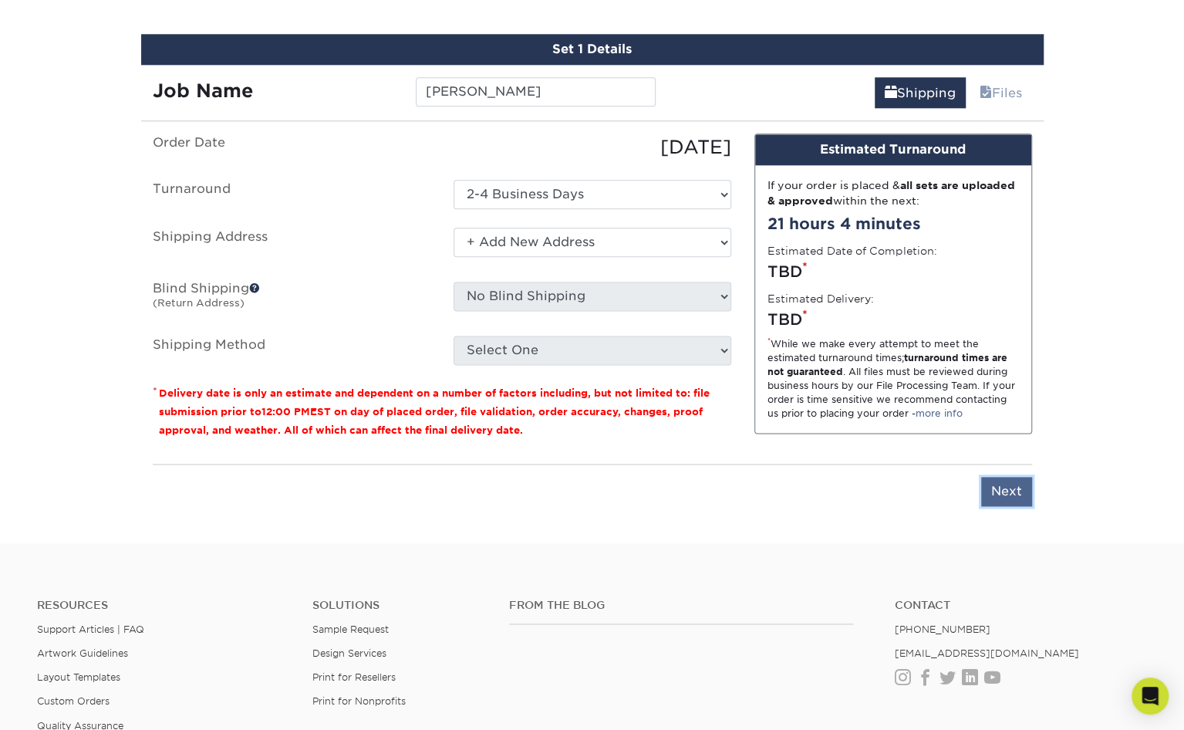
click at [1012, 481] on input "Next" at bounding box center [1006, 491] width 51 height 29
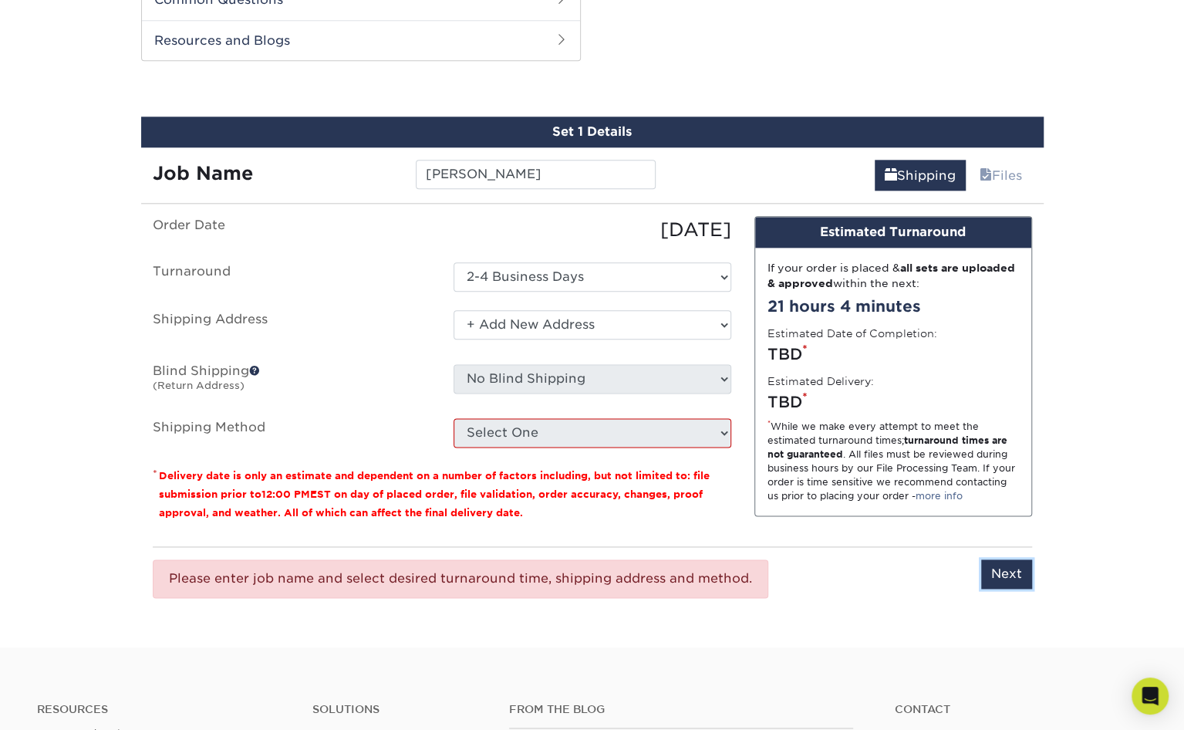
scroll to position [976, 0]
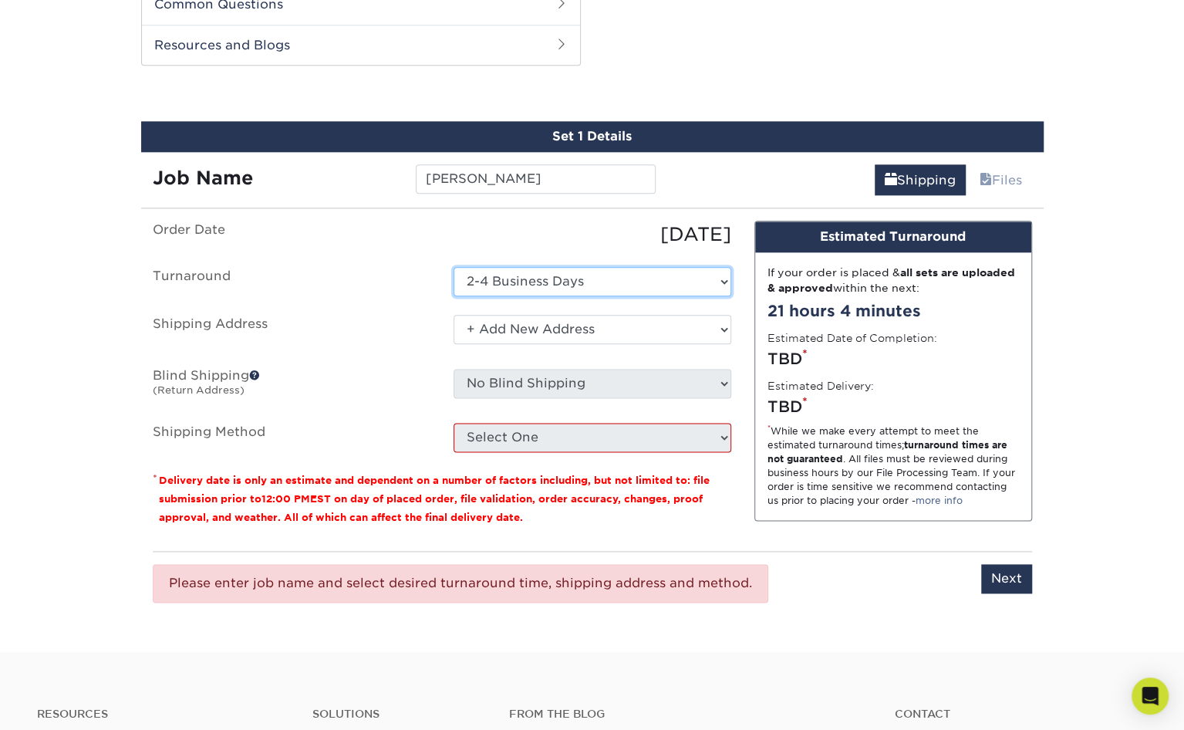
click at [589, 274] on select "Select One 2-4 Business Days" at bounding box center [593, 281] width 278 height 29
click at [454, 267] on select "Select One 2-4 Business Days" at bounding box center [593, 281] width 278 height 29
click at [580, 328] on select "Select One + Add New Address - Login" at bounding box center [593, 329] width 278 height 29
click at [454, 315] on select "Select One + Add New Address - Login" at bounding box center [593, 329] width 278 height 29
click at [1014, 569] on input "Next" at bounding box center [1006, 578] width 51 height 29
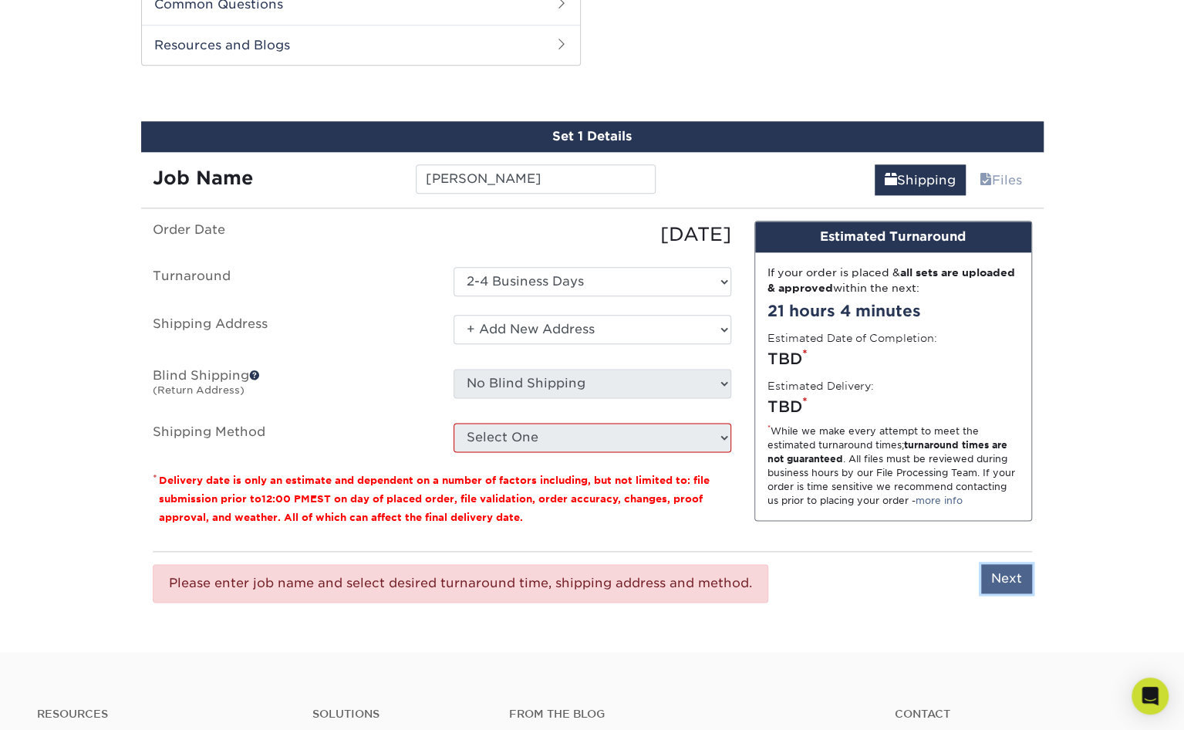
type input "Next"
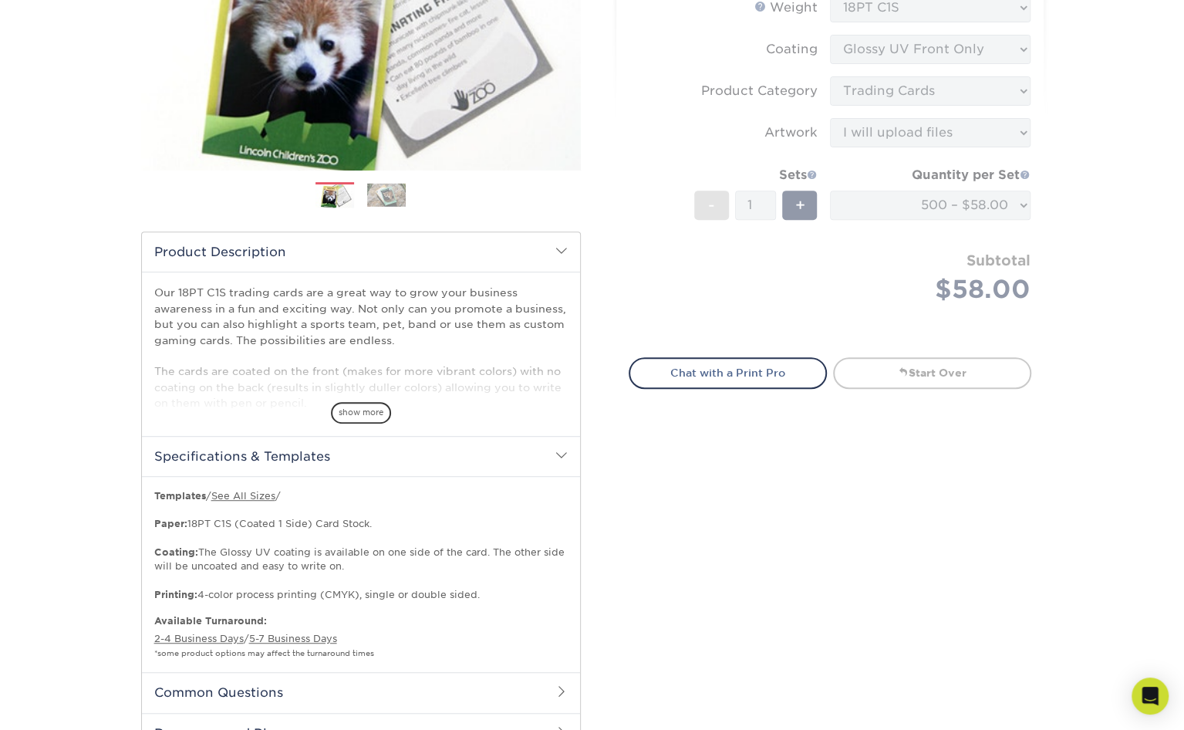
scroll to position [0, 0]
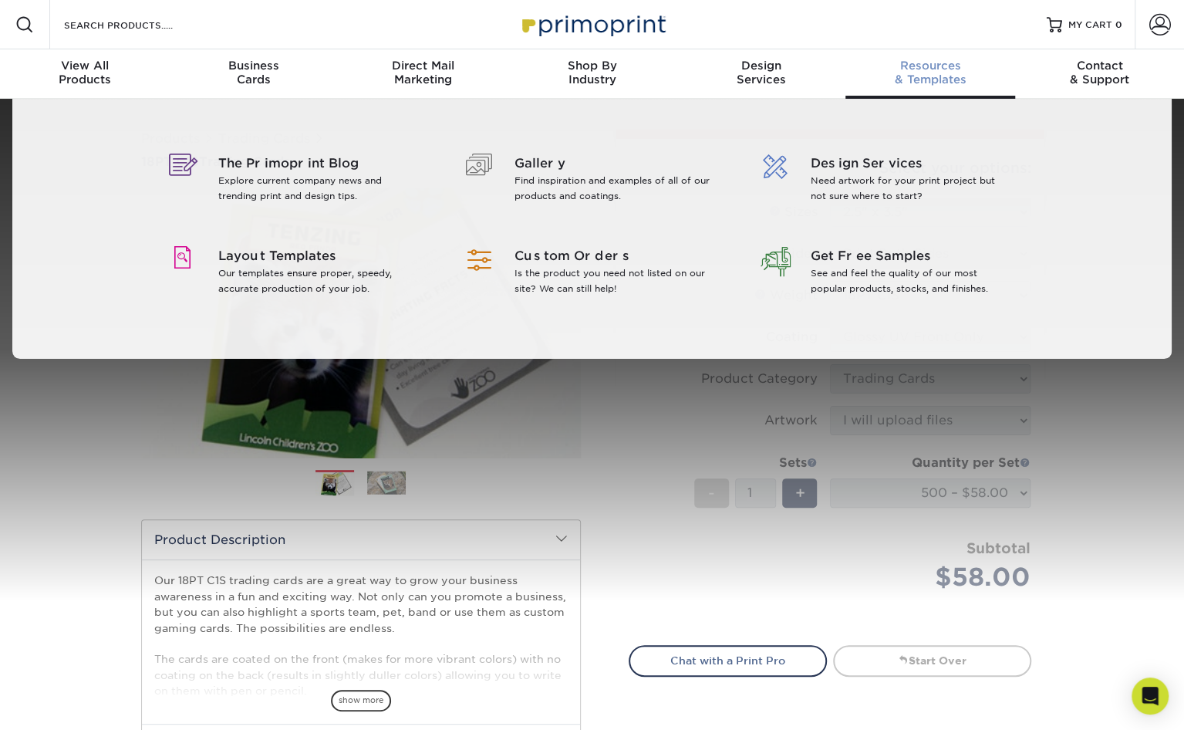
click at [944, 73] on div "Resources & Templates" at bounding box center [929, 73] width 169 height 28
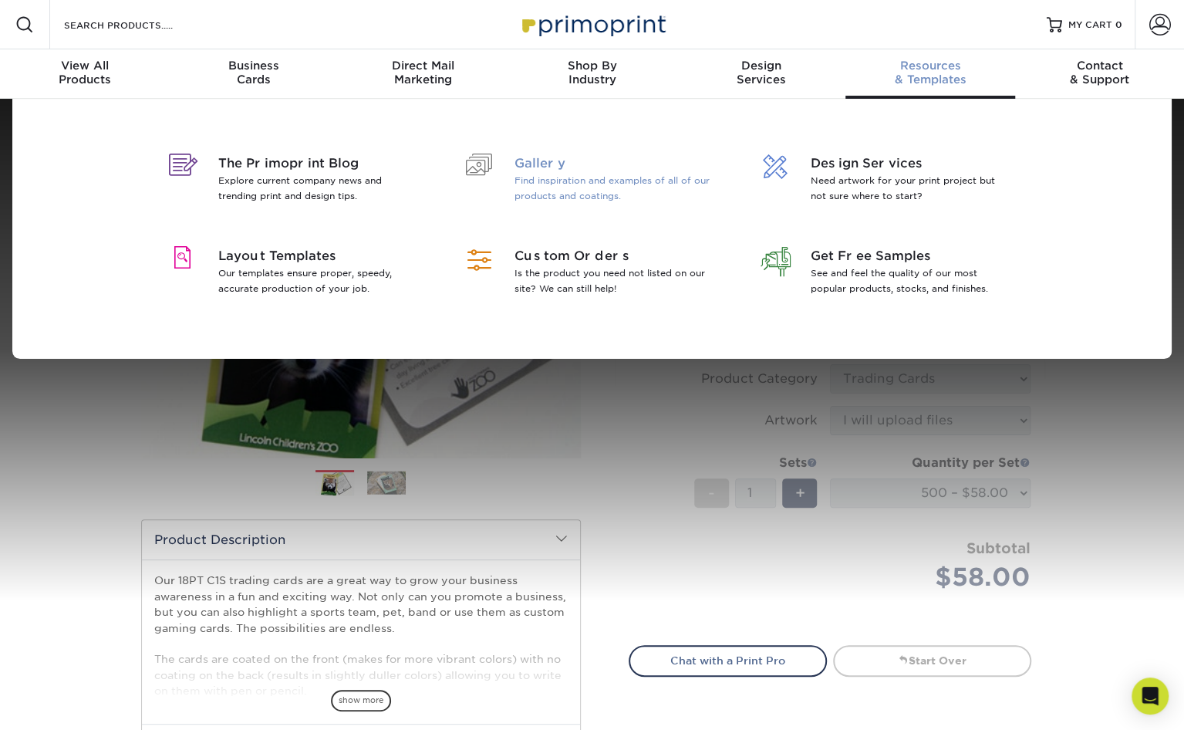
click at [540, 181] on p "Find inspiration and examples of all of our products and coatings." at bounding box center [615, 188] width 200 height 31
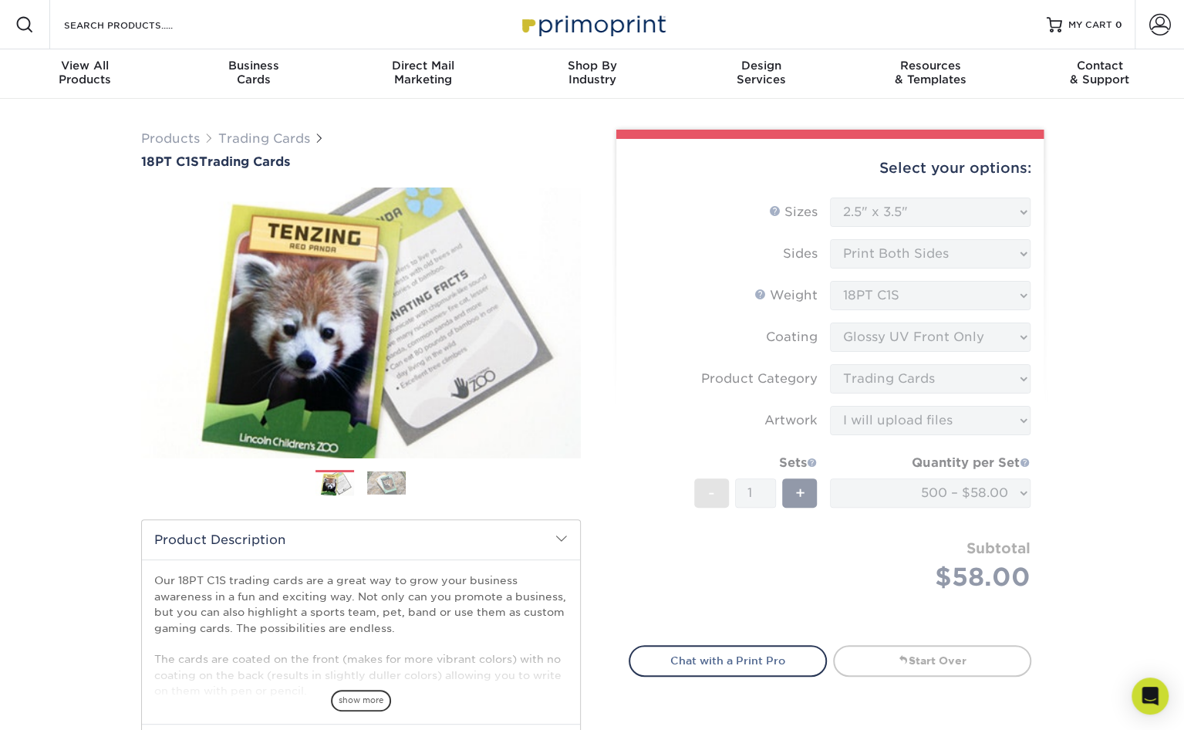
drag, startPoint x: 49, startPoint y: 88, endPoint x: 218, endPoint y: 102, distance: 169.5
